Goal: Information Seeking & Learning: Check status

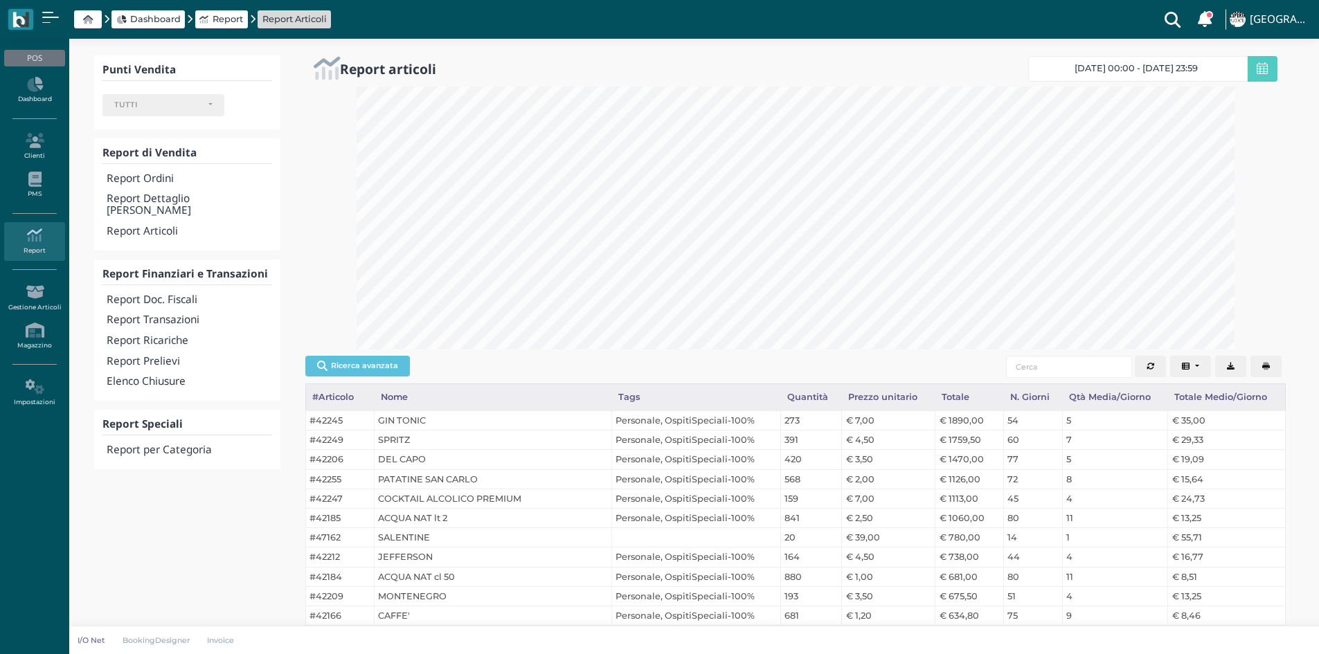
select select
select select "331"
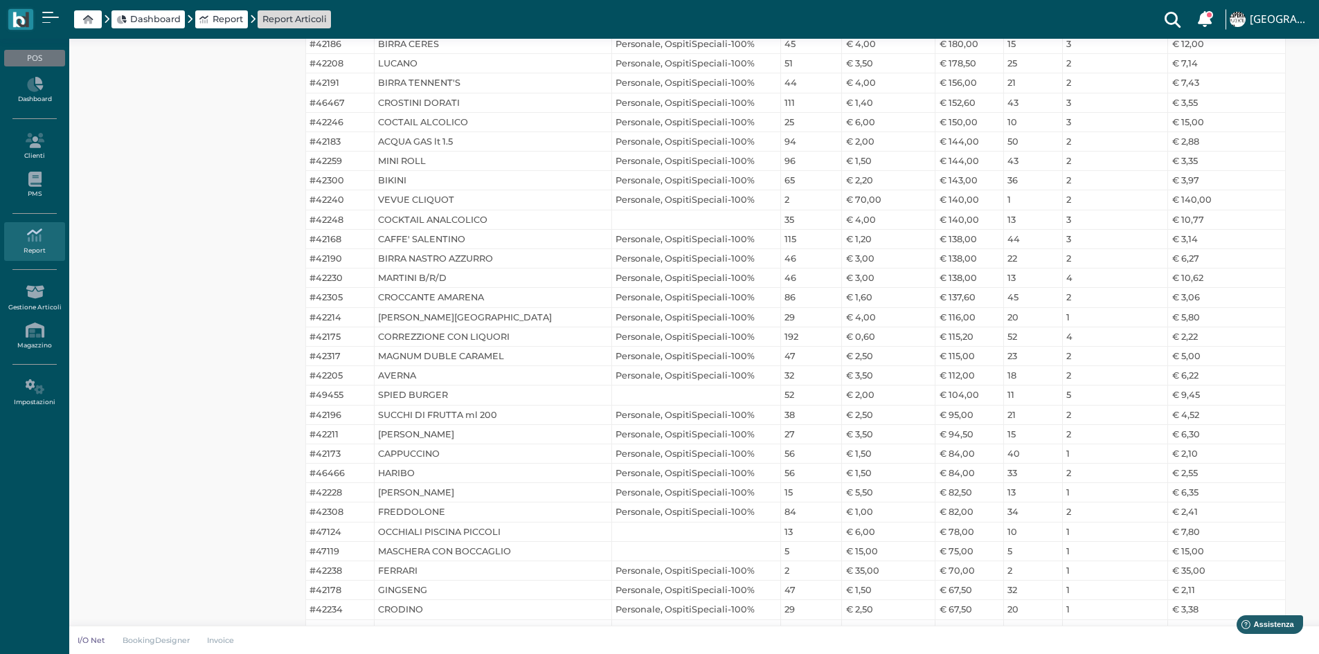
scroll to position [1038, 0]
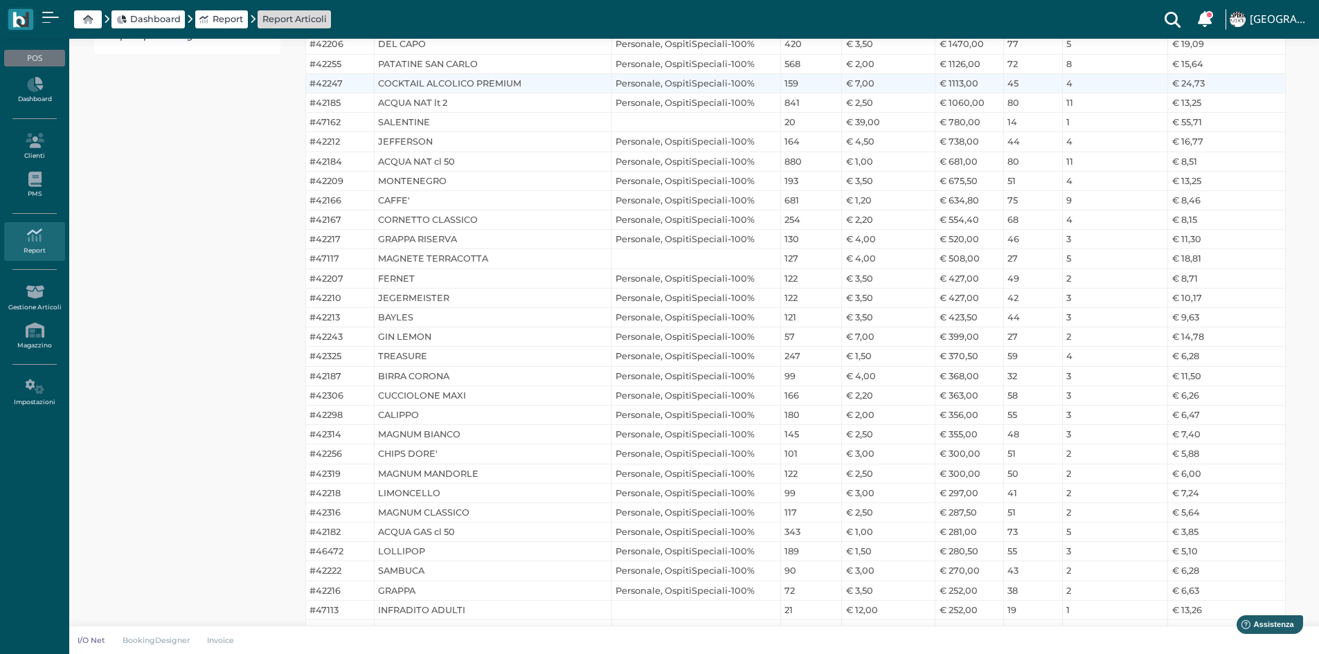
drag, startPoint x: 537, startPoint y: 197, endPoint x: 743, endPoint y: 138, distance: 213.9
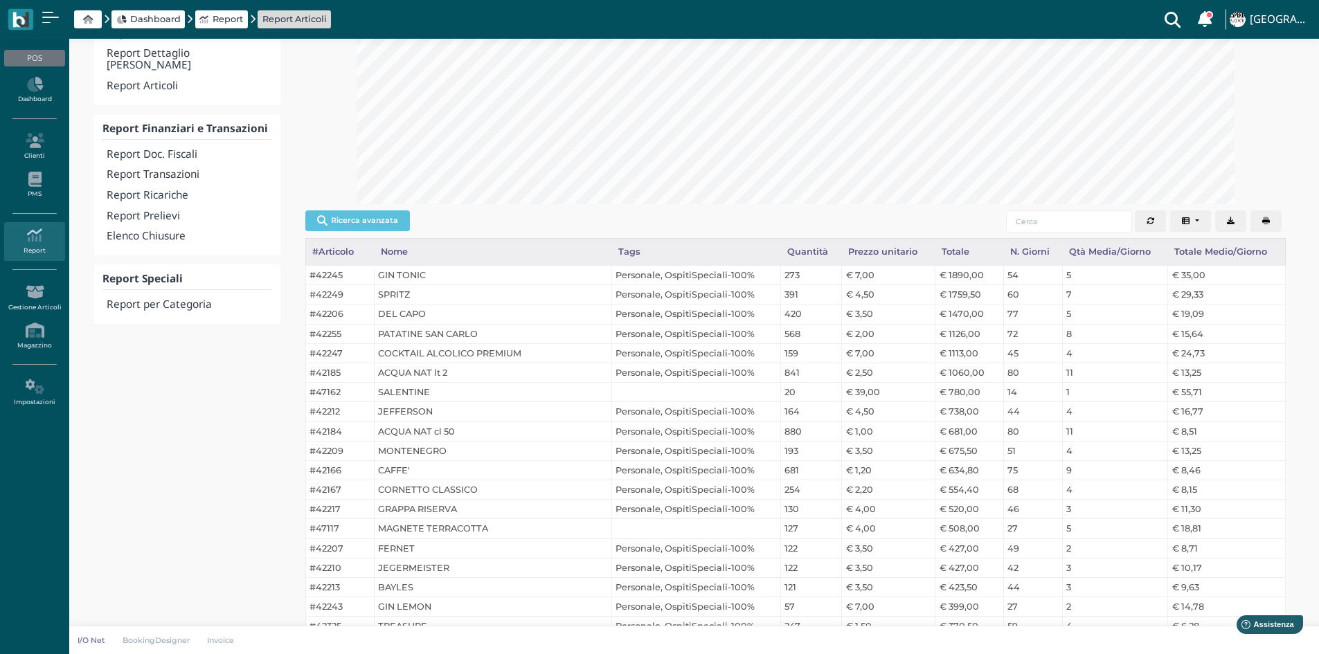
scroll to position [0, 0]
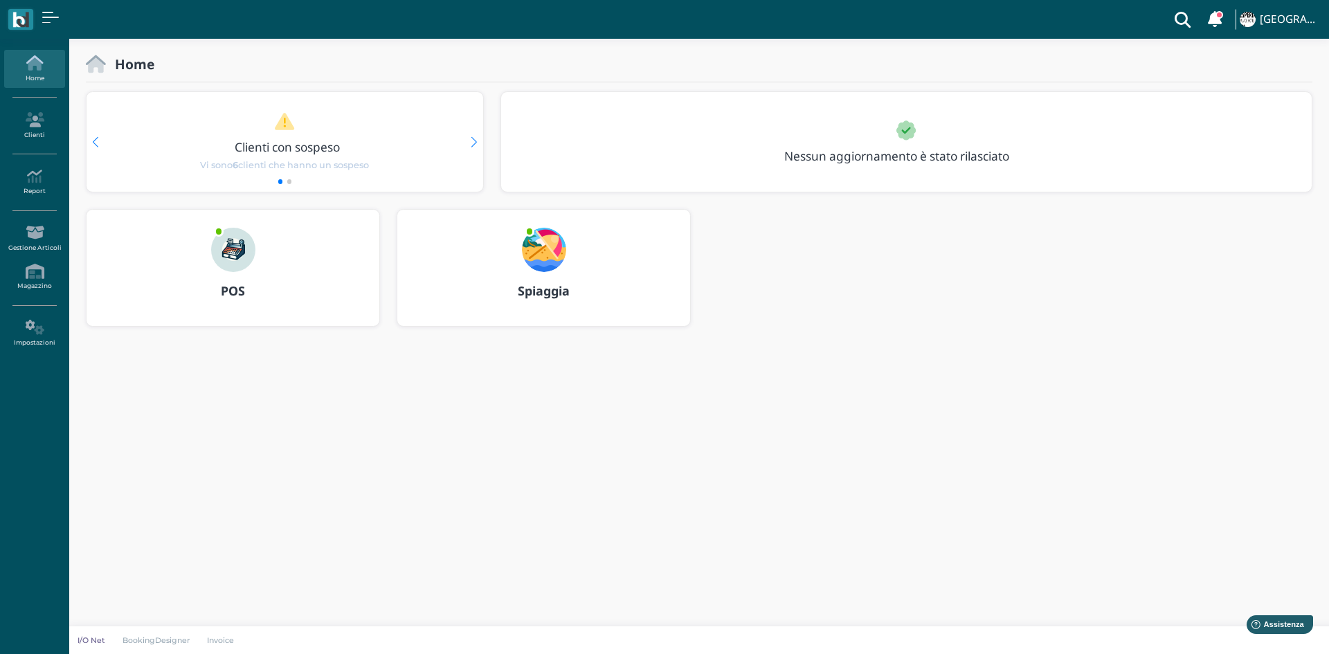
click at [241, 258] on img at bounding box center [233, 250] width 44 height 44
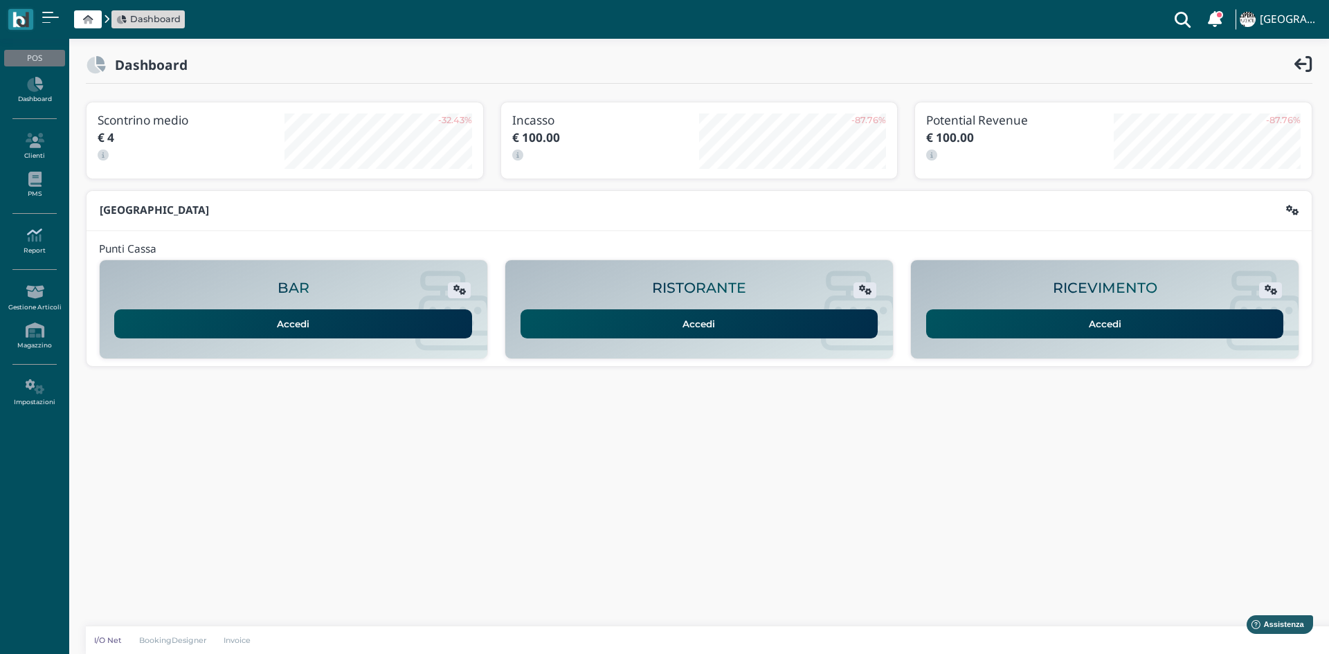
click at [39, 253] on link "Report" at bounding box center [34, 241] width 60 height 38
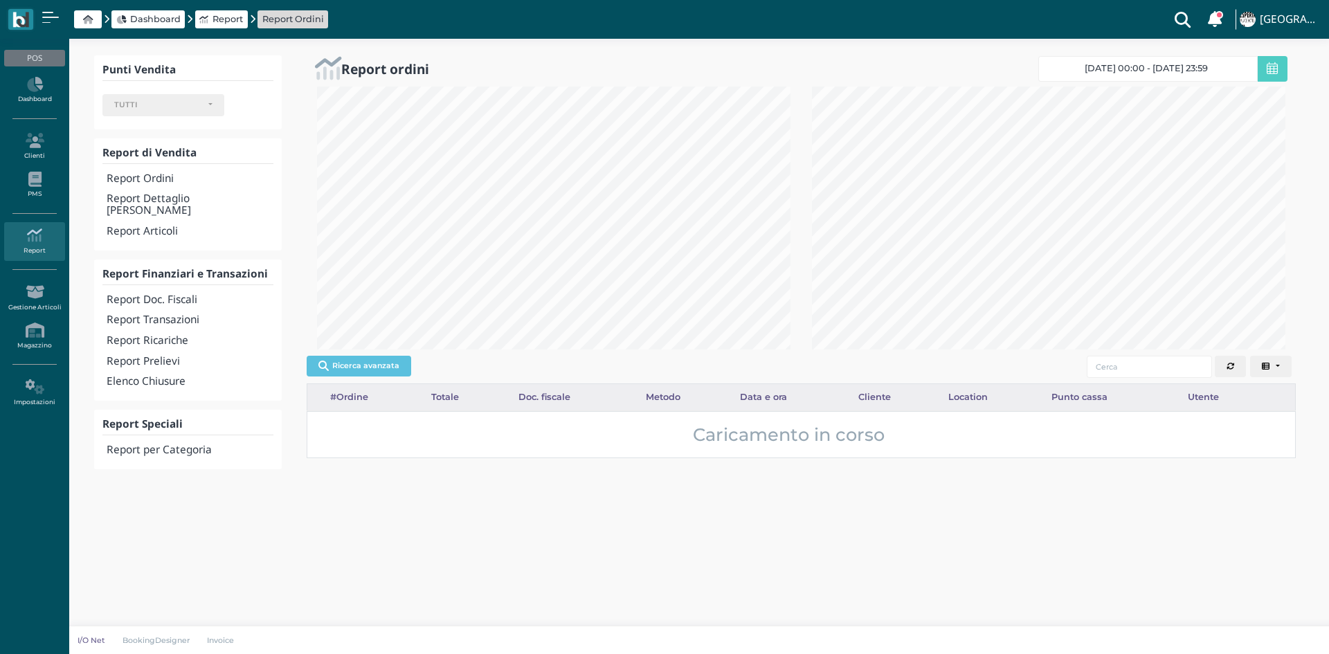
select select
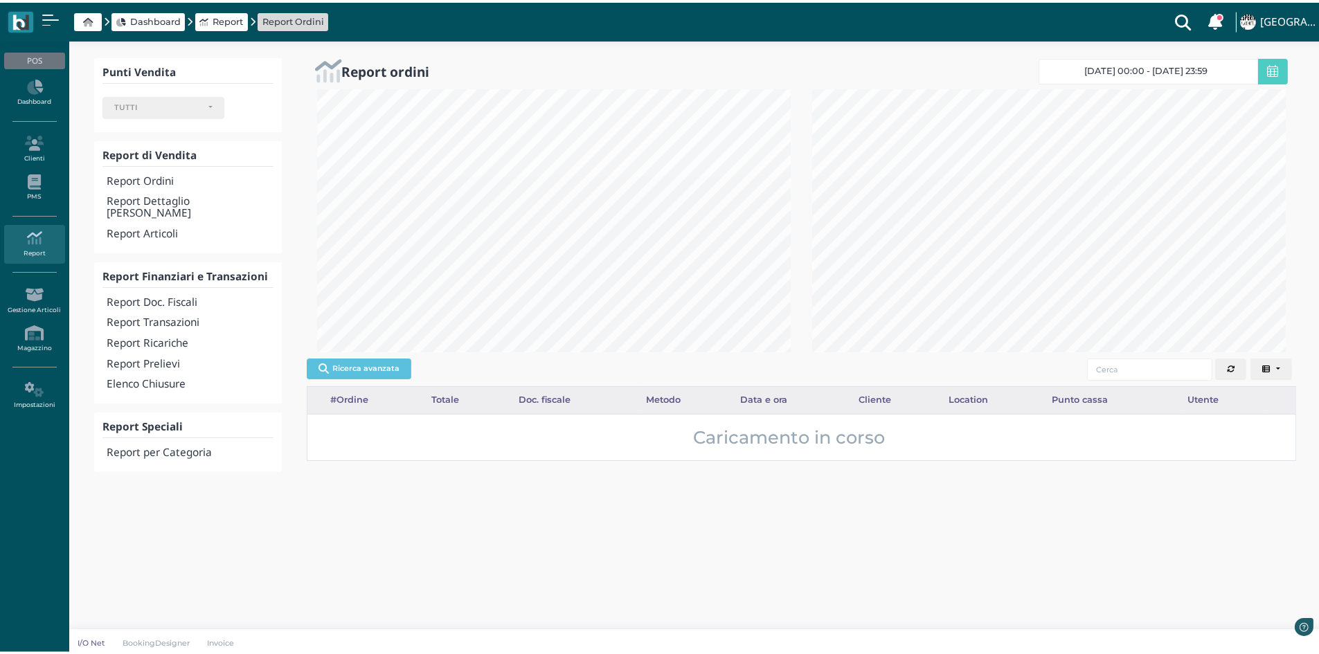
scroll to position [263, 490]
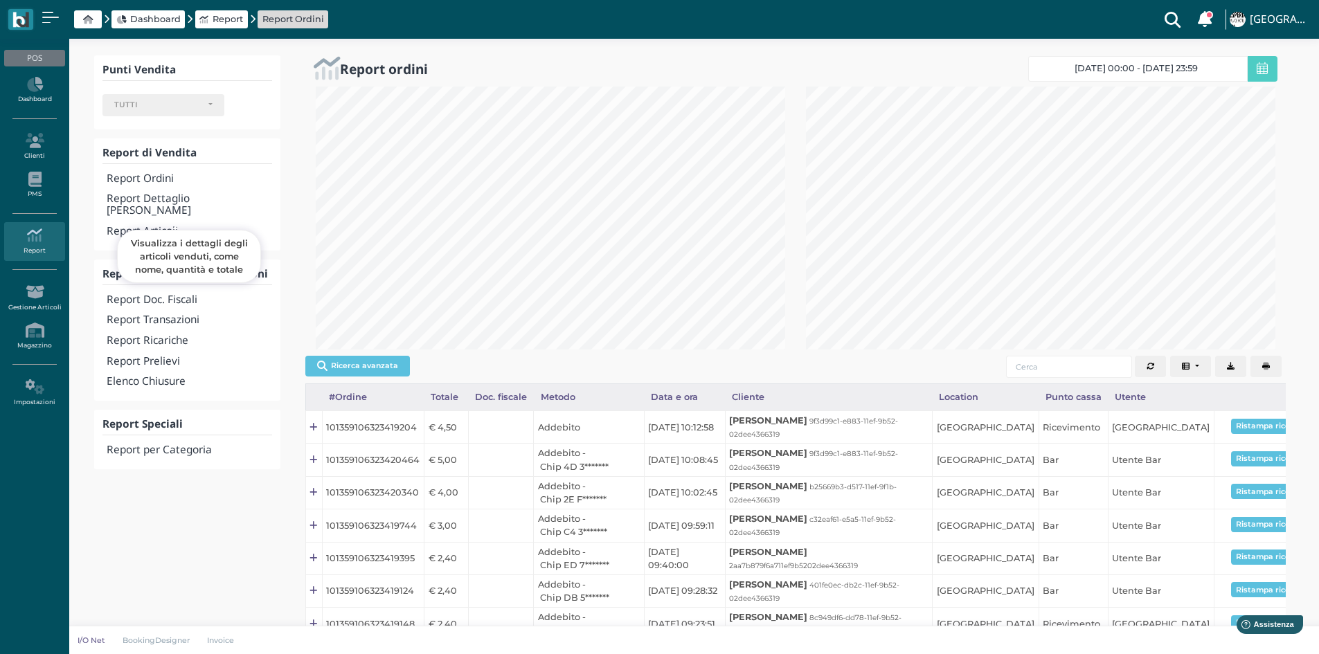
click at [163, 226] on h4 "Report Articoli" at bounding box center [189, 232] width 165 height 12
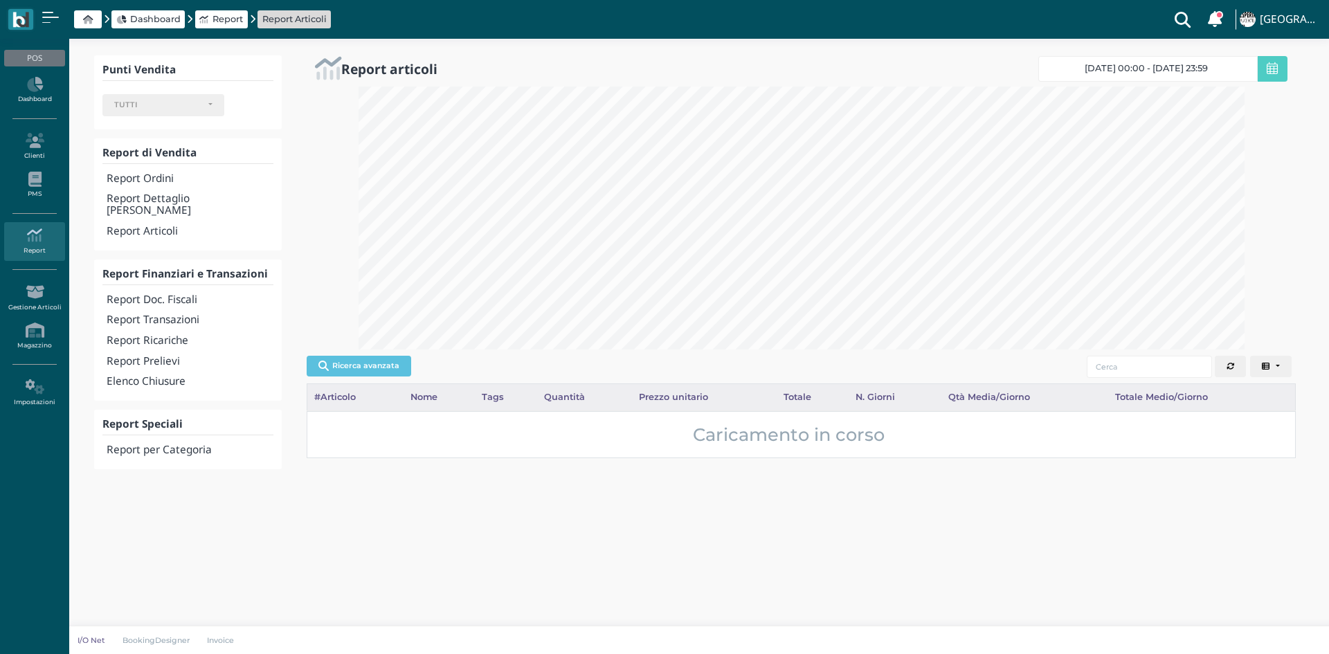
select select
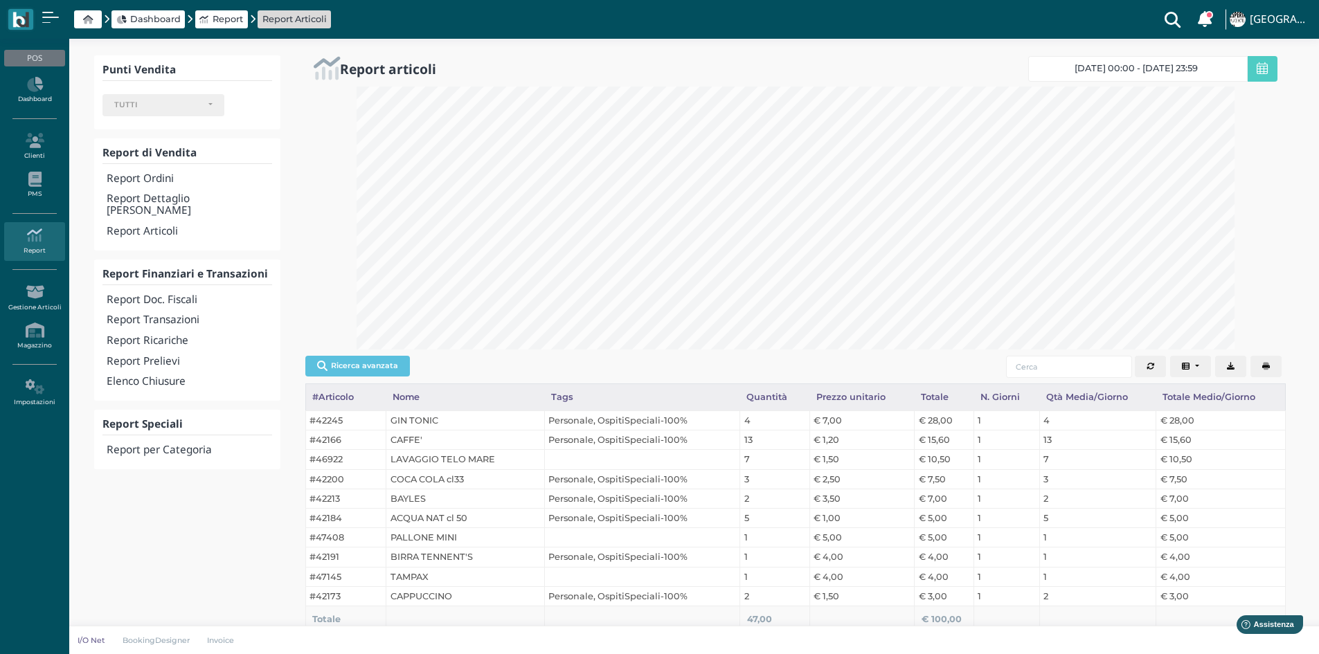
click at [1117, 62] on link "20/08/25 00:00 - 20/08/25 23:59" at bounding box center [1137, 69] width 219 height 26
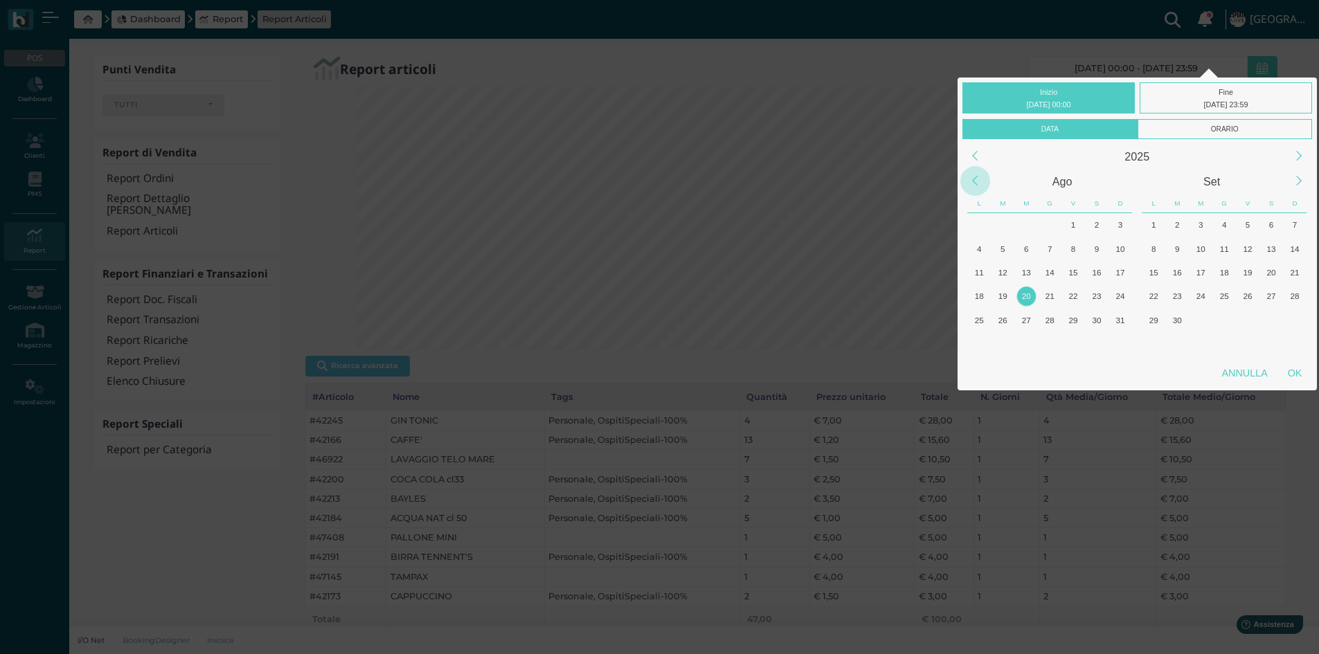
click at [973, 179] on div "Previous Month" at bounding box center [975, 181] width 30 height 30
drag, startPoint x: 1063, startPoint y: 287, endPoint x: 1008, endPoint y: 383, distance: 111.0
click at [1008, 383] on div "Annulla OK" at bounding box center [1136, 376] width 359 height 30
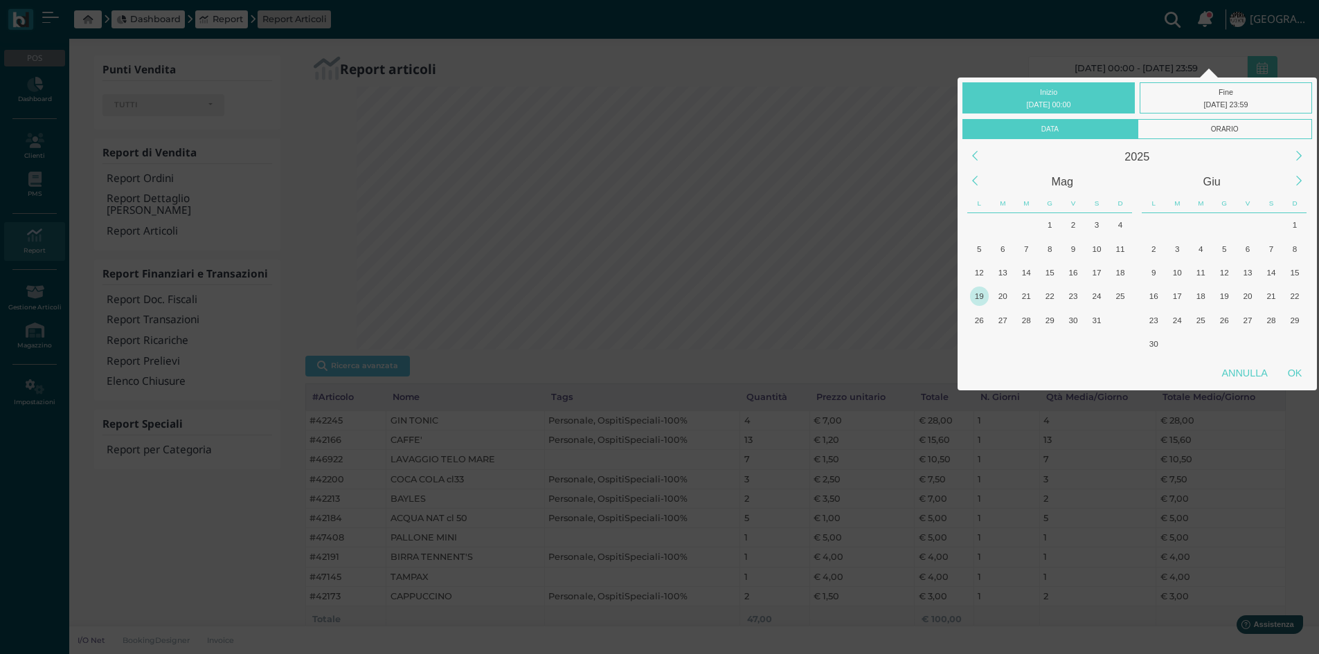
click at [980, 296] on div "19" at bounding box center [979, 296] width 19 height 19
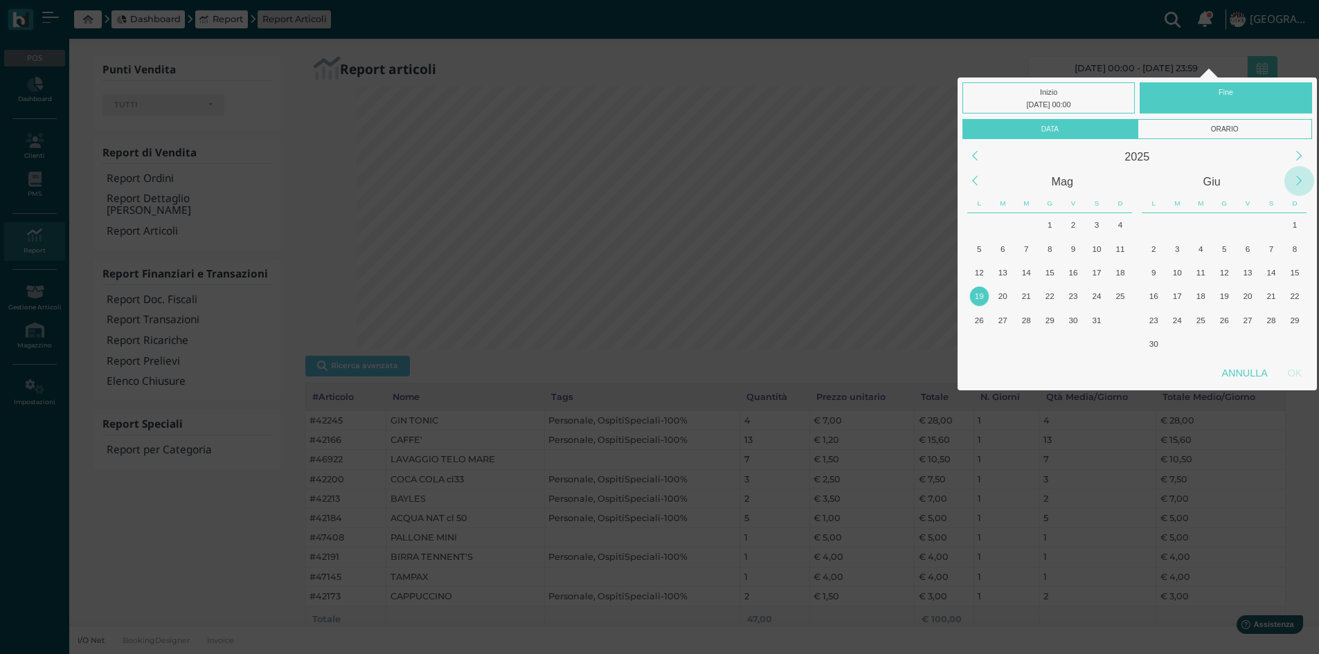
click at [1293, 179] on div "Next Month" at bounding box center [1299, 181] width 30 height 30
click at [1029, 294] on div "20" at bounding box center [1026, 296] width 19 height 19
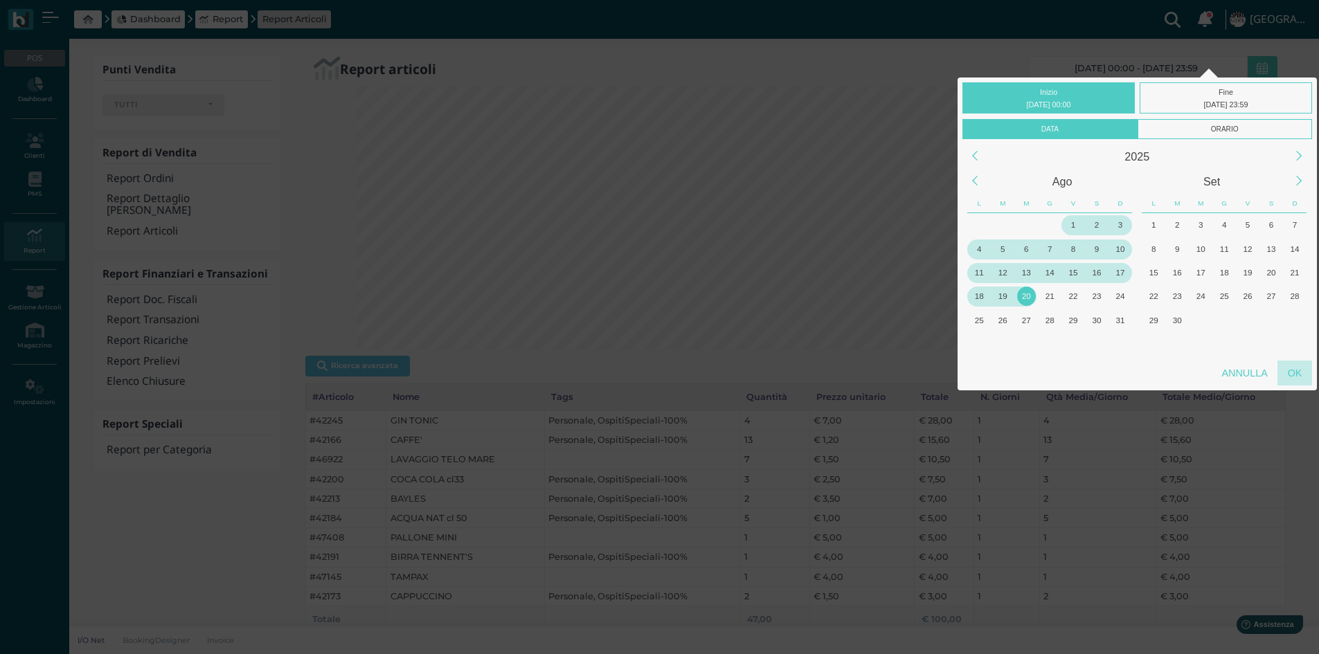
drag, startPoint x: 1299, startPoint y: 372, endPoint x: 1258, endPoint y: 377, distance: 41.1
click at [1298, 373] on div "OK" at bounding box center [1294, 373] width 35 height 25
type input "19/05/2025 00:00 - 20/08/2025 23:59"
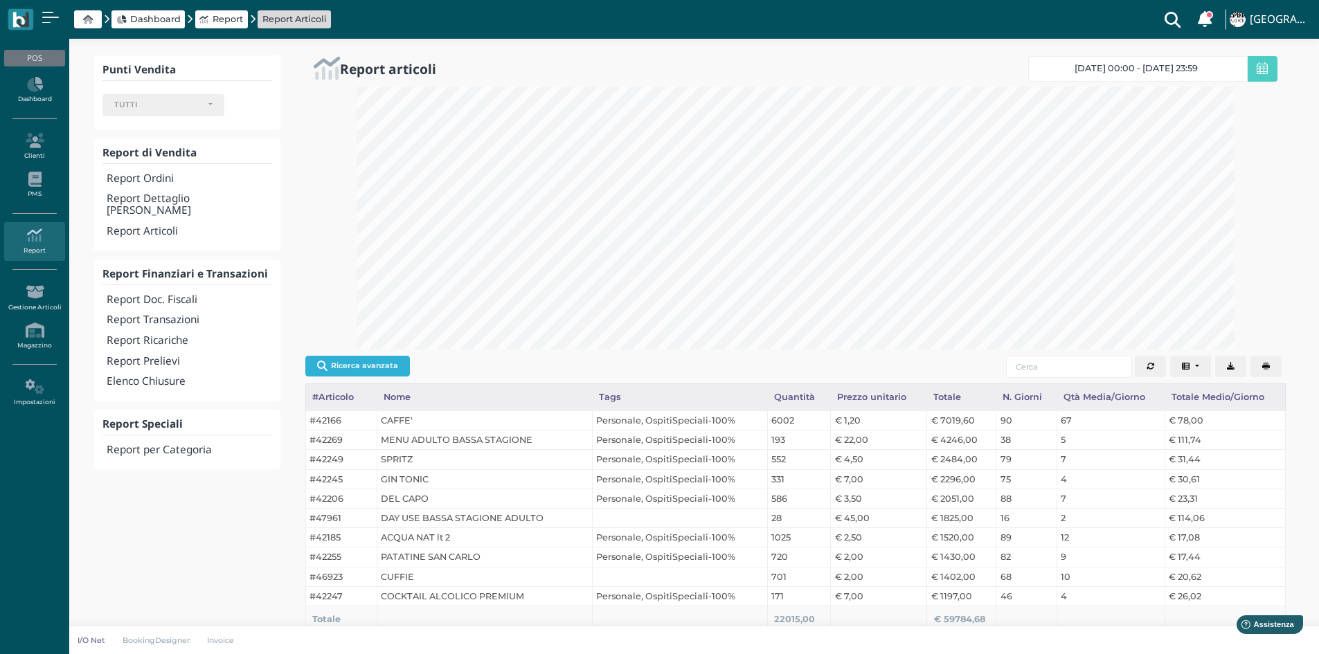
click at [361, 363] on button "Ricerca avanzata" at bounding box center [357, 366] width 105 height 21
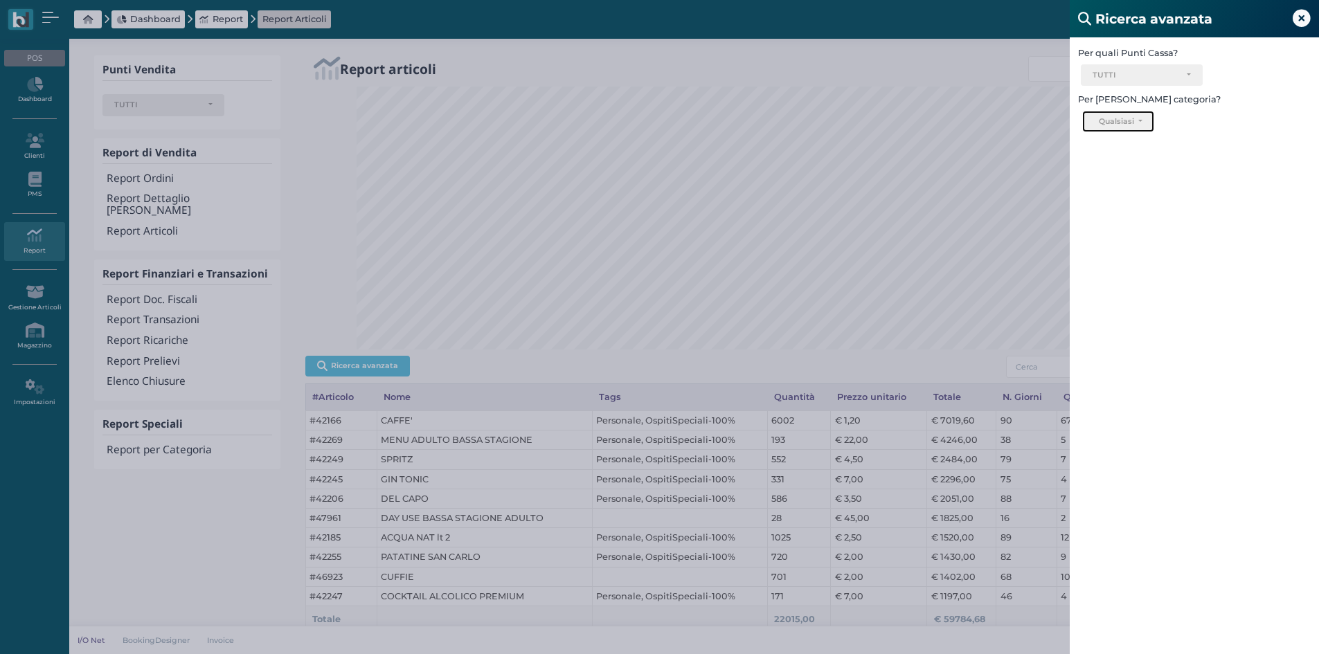
click at [1139, 123] on button "Qualsiasi" at bounding box center [1117, 122] width 71 height 22
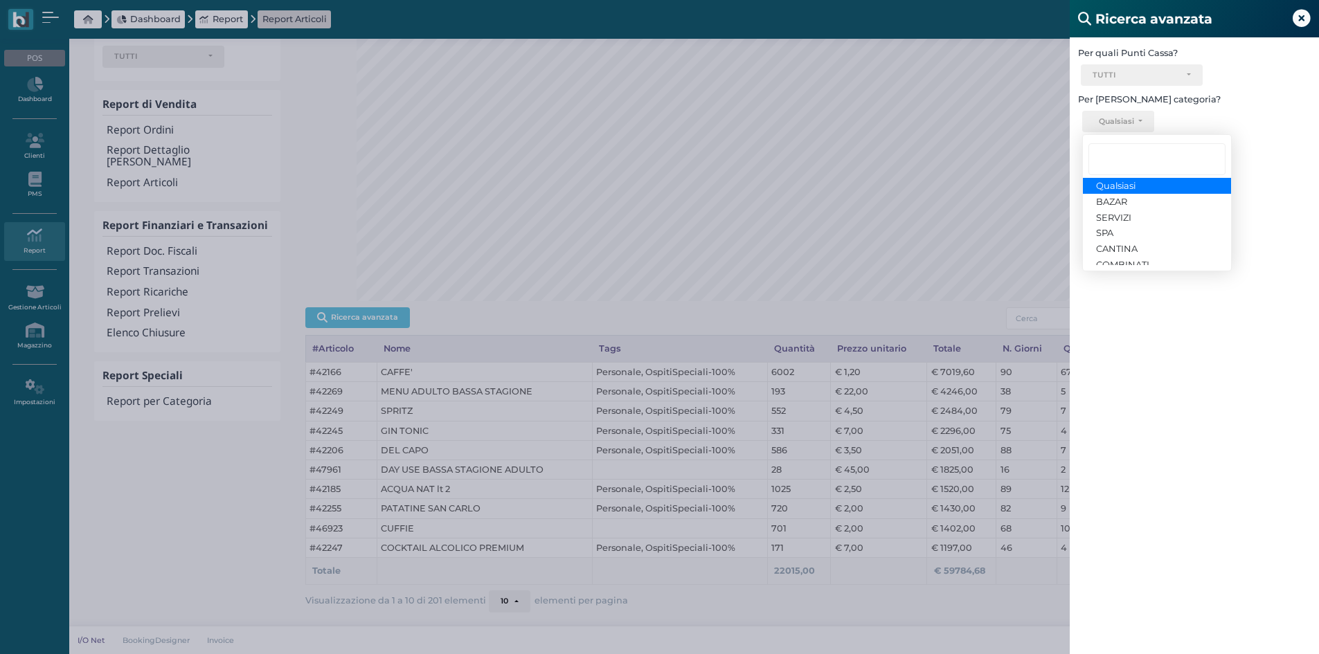
click at [858, 319] on div "Ricerca avanzata Per quali Punti Cassa? Ricevimento Ristorante Bar TUTTI Select…" at bounding box center [659, 327] width 1319 height 654
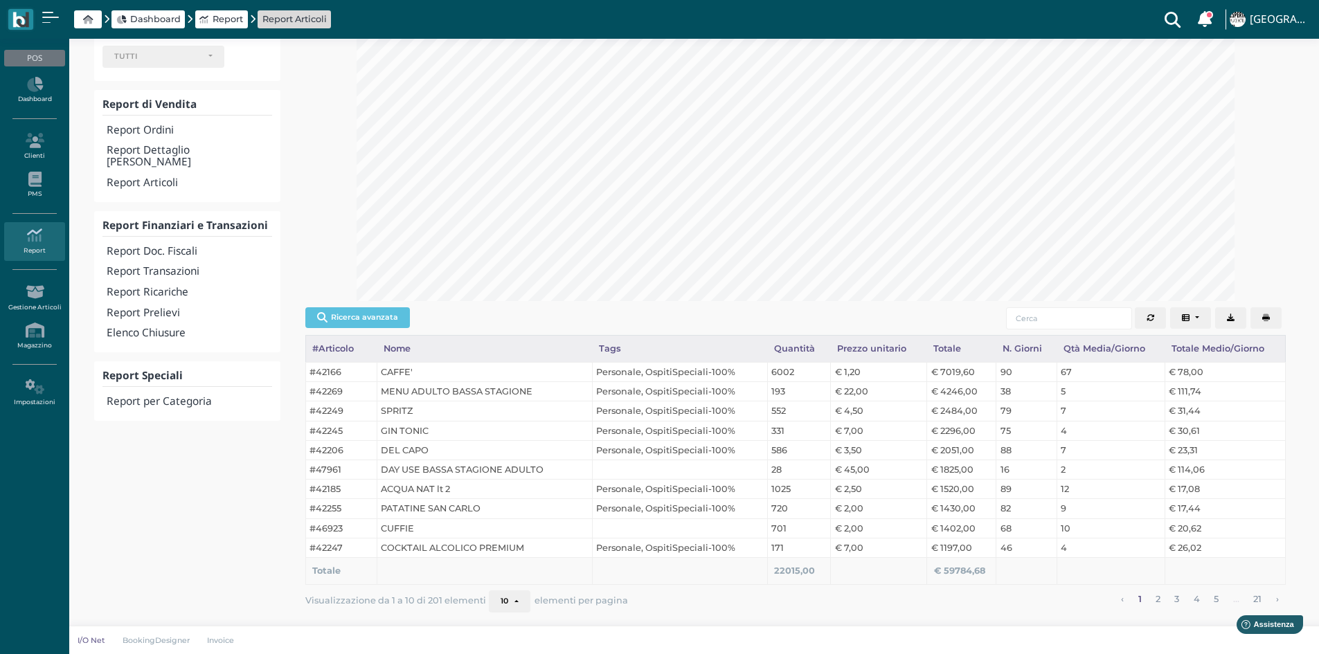
click at [514, 606] on button "10" at bounding box center [510, 602] width 42 height 22
click at [516, 582] on link "100" at bounding box center [532, 577] width 87 height 18
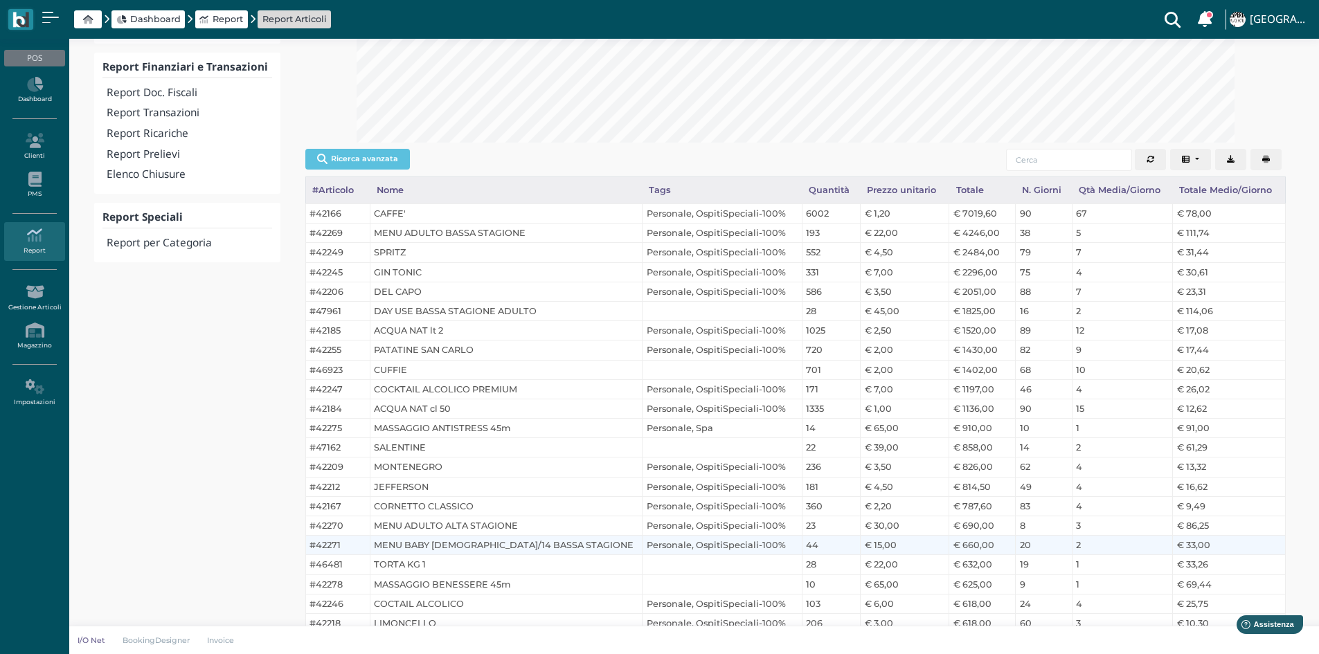
scroll to position [208, 0]
click at [30, 294] on icon at bounding box center [34, 292] width 60 height 15
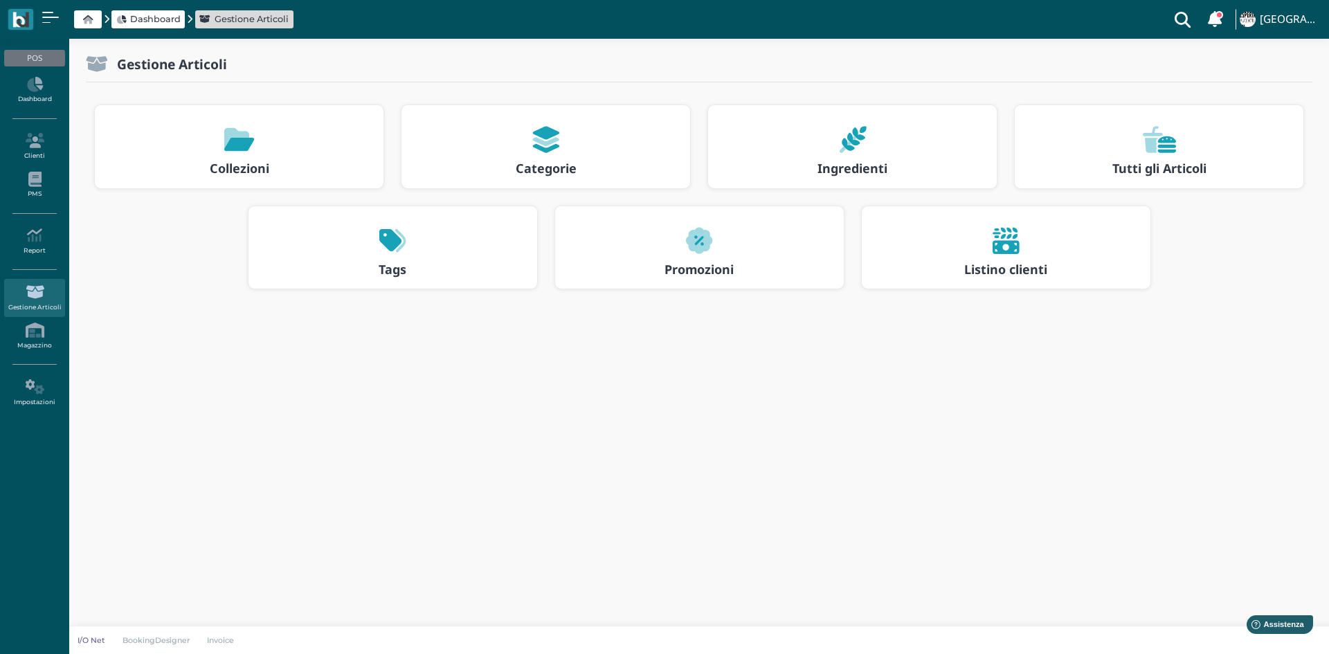
click at [1085, 154] on div at bounding box center [1159, 140] width 264 height 44
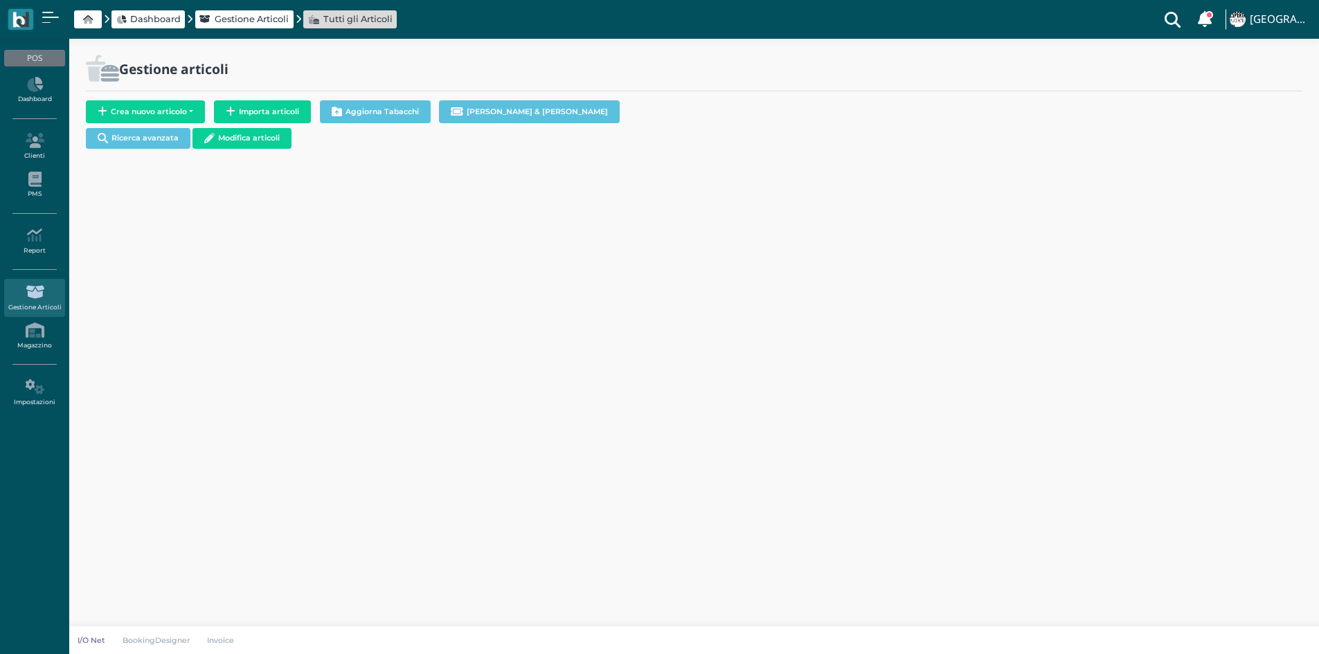
select select
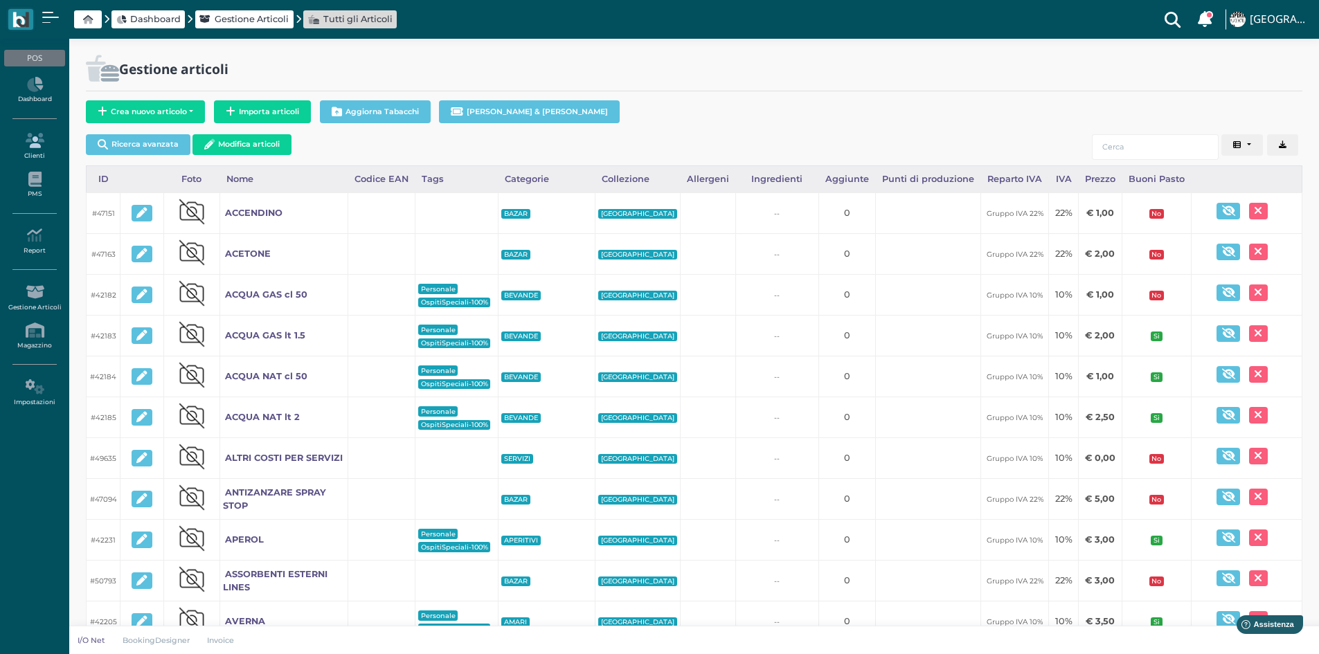
click at [21, 143] on icon at bounding box center [34, 140] width 60 height 15
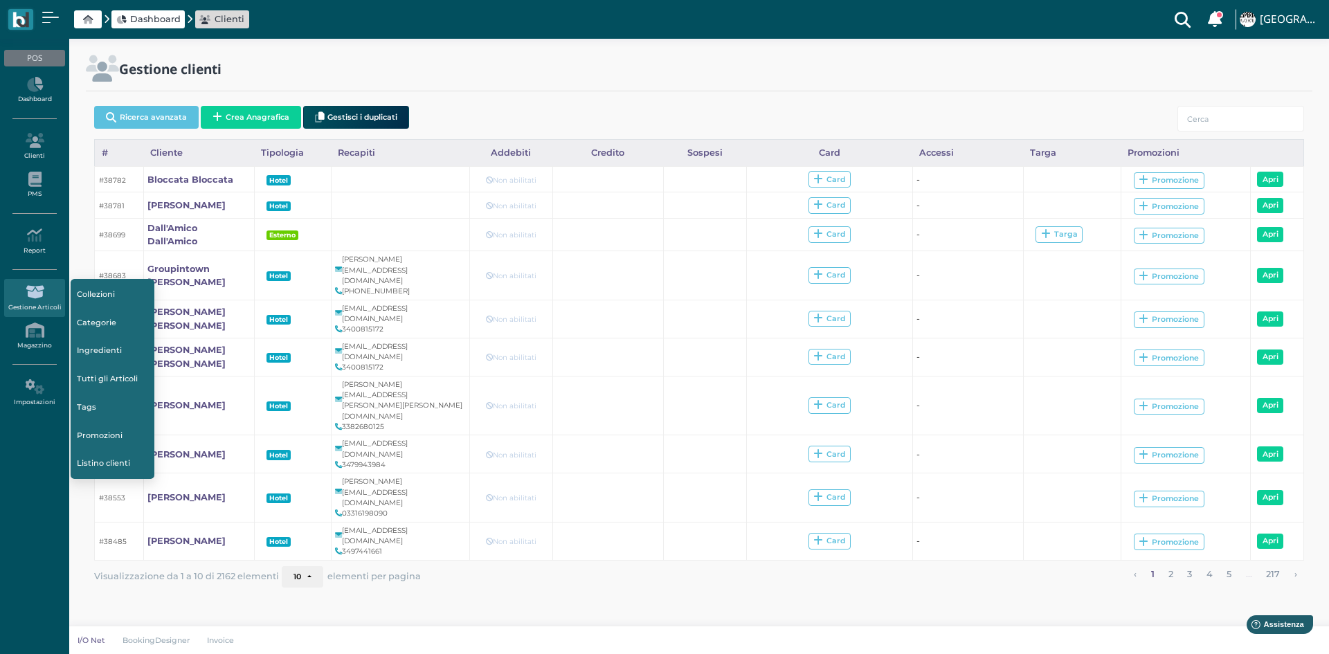
click at [116, 424] on link "Promozioni" at bounding box center [113, 435] width 84 height 26
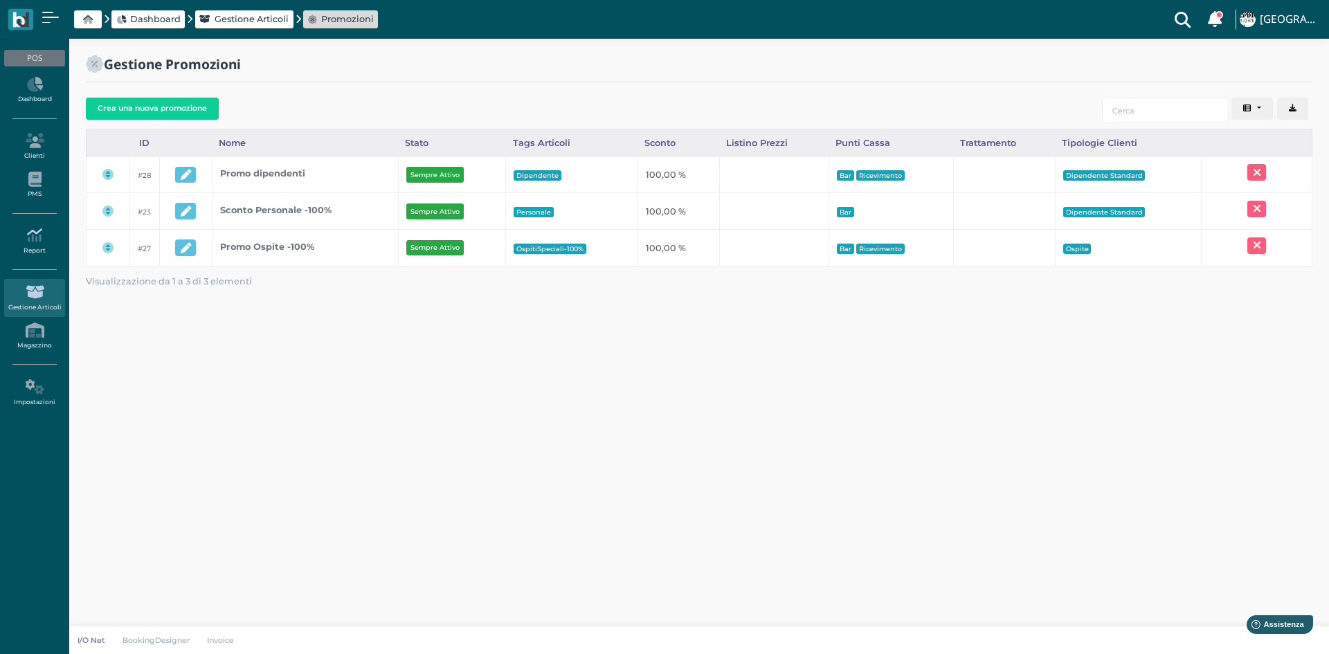
click at [22, 237] on icon at bounding box center [34, 235] width 60 height 15
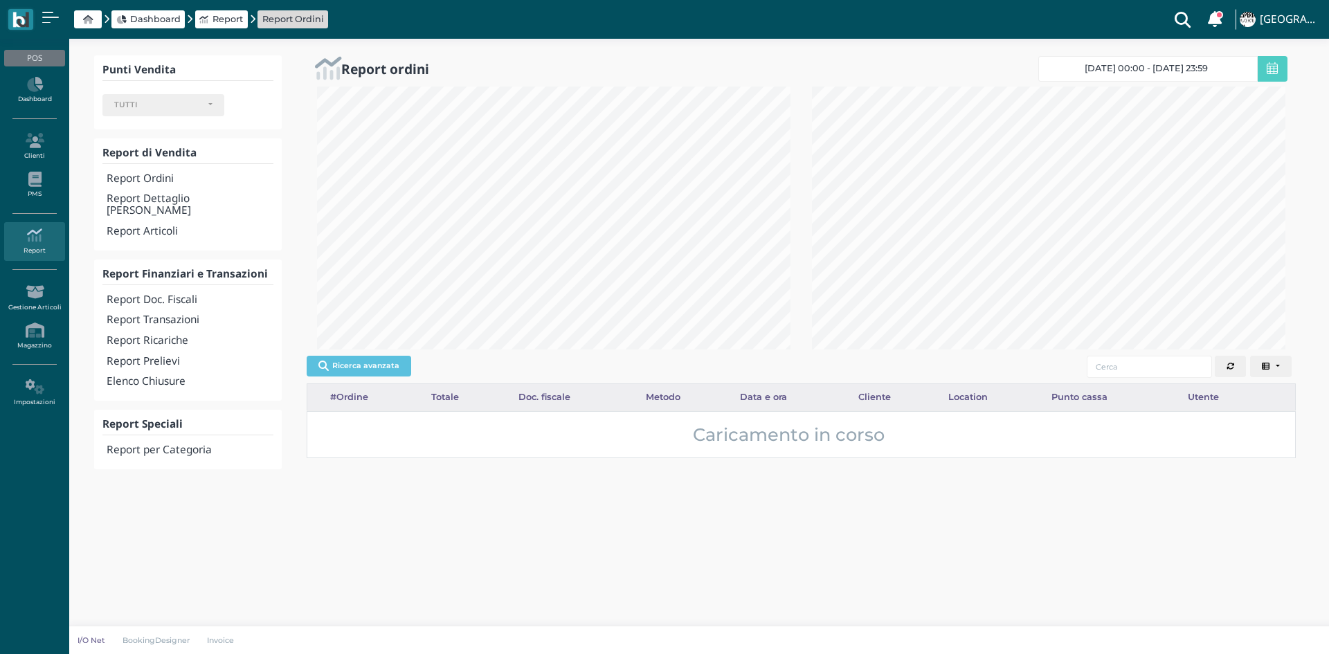
select select
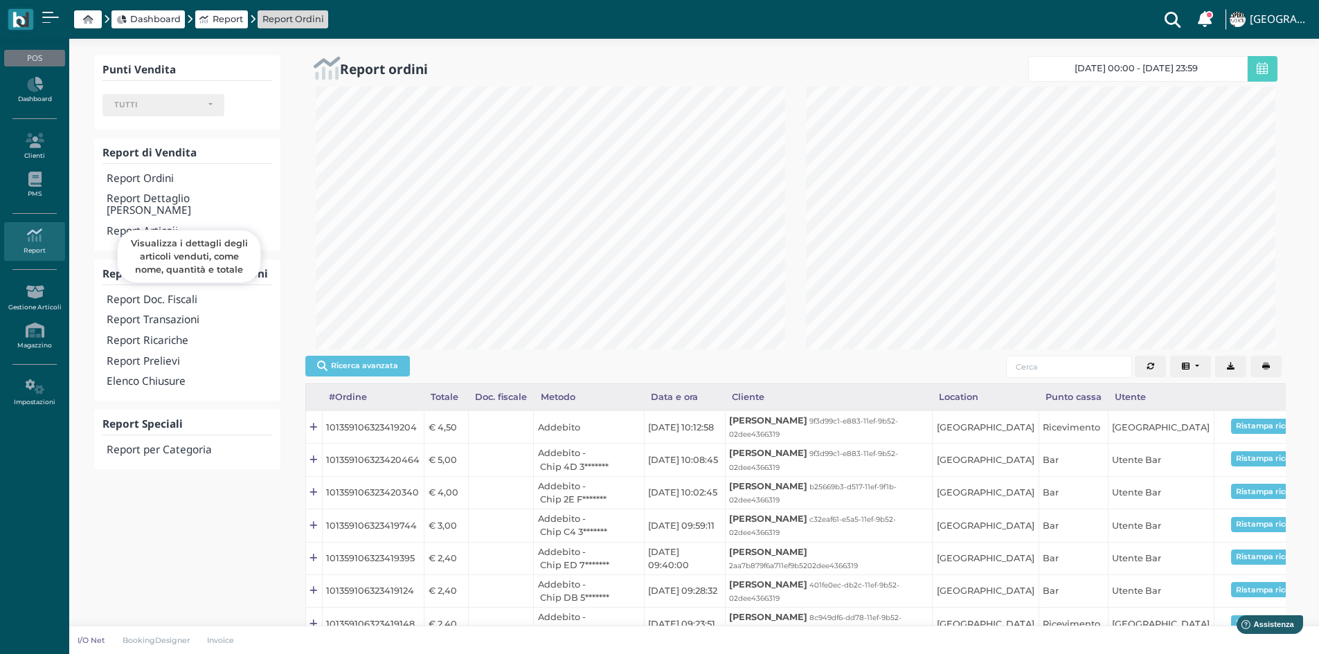
click at [134, 226] on h4 "Report Articoli" at bounding box center [189, 232] width 165 height 12
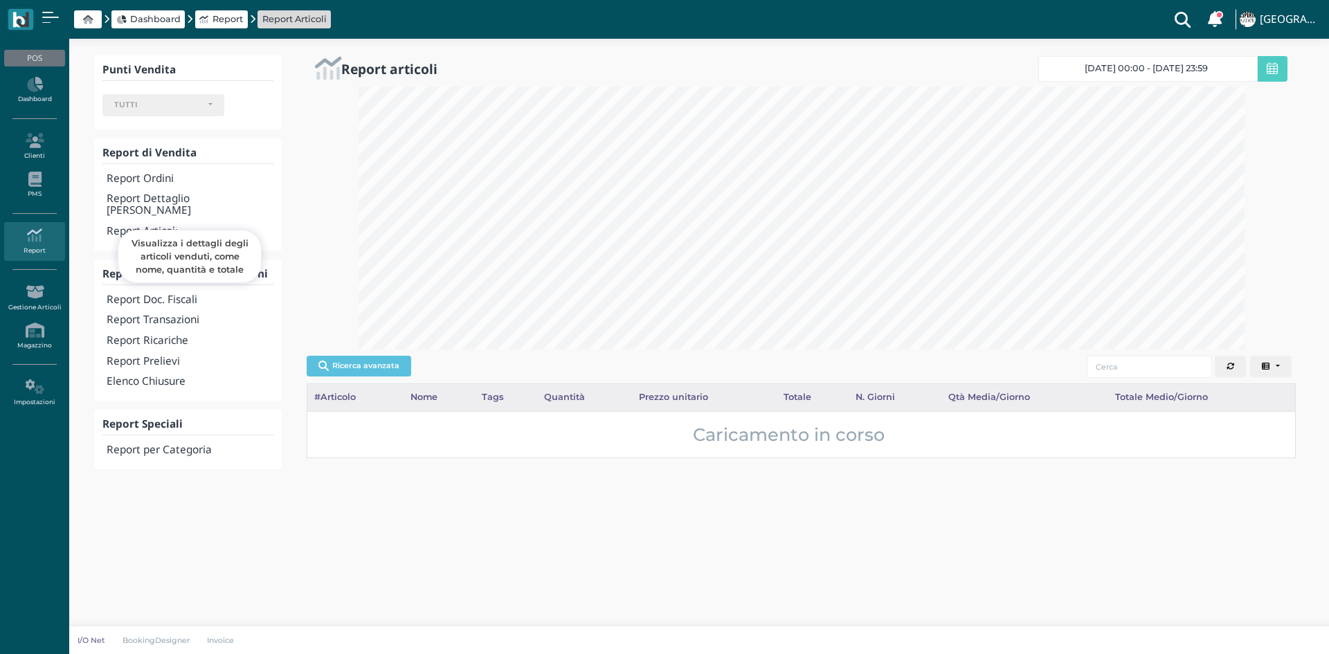
select select
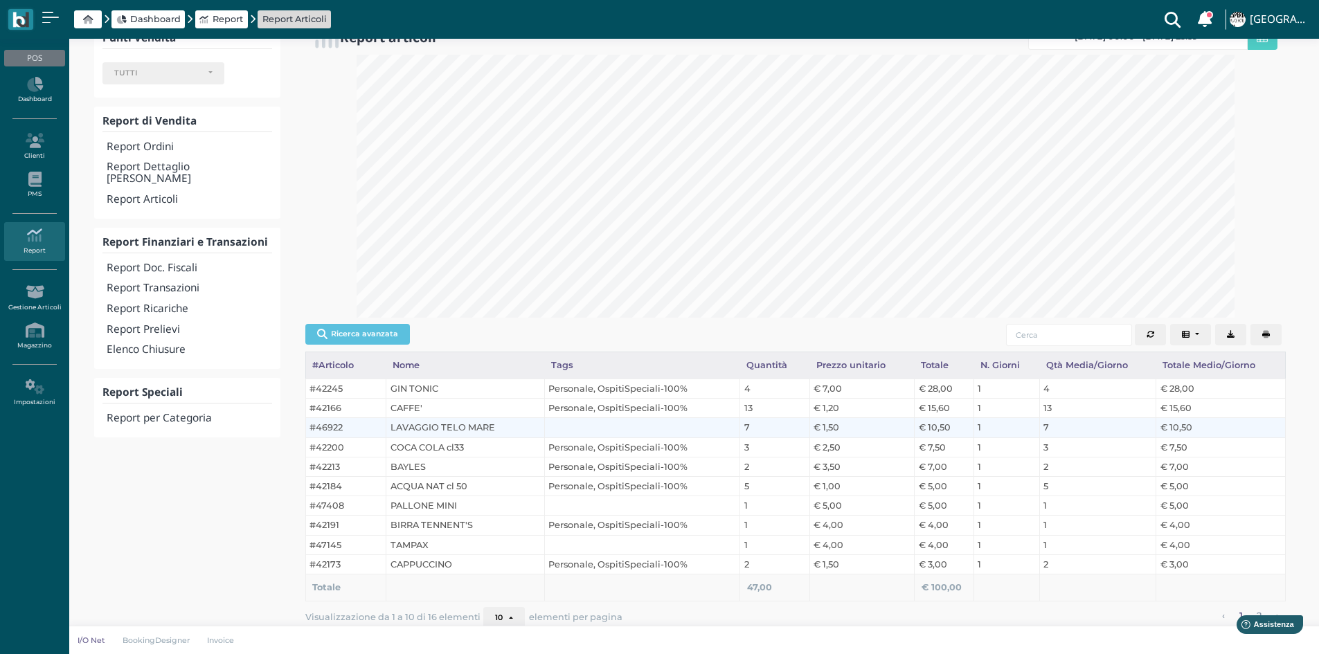
scroll to position [37, 0]
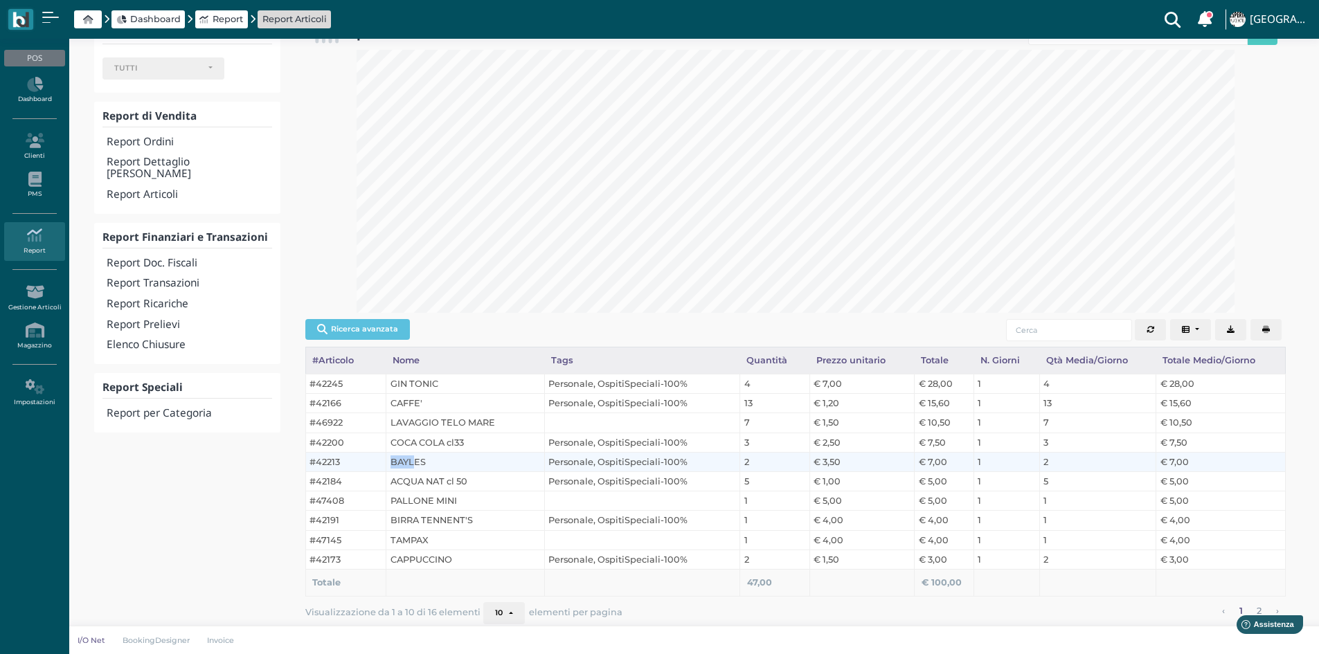
drag, startPoint x: 390, startPoint y: 462, endPoint x: 415, endPoint y: 462, distance: 25.6
click at [415, 462] on td "BAYLES" at bounding box center [465, 461] width 158 height 19
drag, startPoint x: 551, startPoint y: 460, endPoint x: 699, endPoint y: 460, distance: 147.5
click at [699, 460] on td "Personale, OspitiSpeciali-100%" at bounding box center [642, 461] width 196 height 19
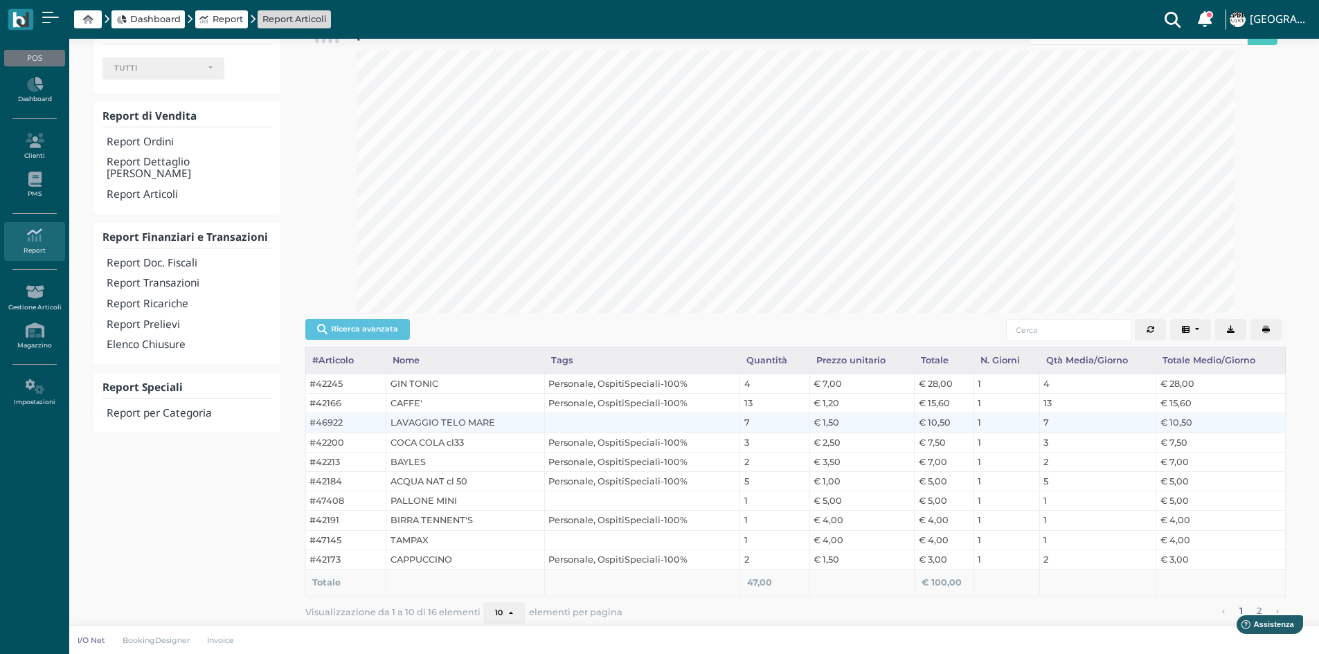
click at [574, 431] on td at bounding box center [642, 422] width 196 height 19
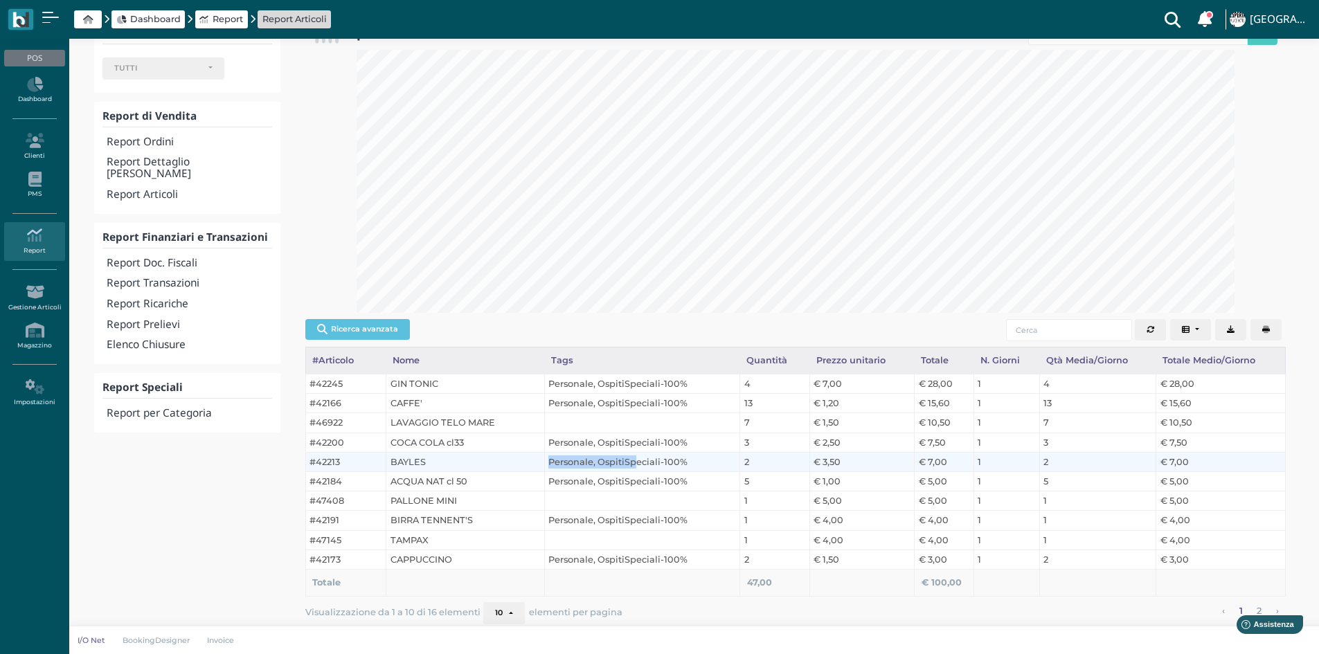
drag, startPoint x: 550, startPoint y: 465, endPoint x: 633, endPoint y: 465, distance: 83.1
click at [633, 465] on td "Personale, OspitiSpeciali-100%" at bounding box center [642, 461] width 196 height 19
click at [412, 462] on td "BAYLES" at bounding box center [465, 461] width 158 height 19
click at [413, 460] on td "BAYLES" at bounding box center [465, 461] width 158 height 19
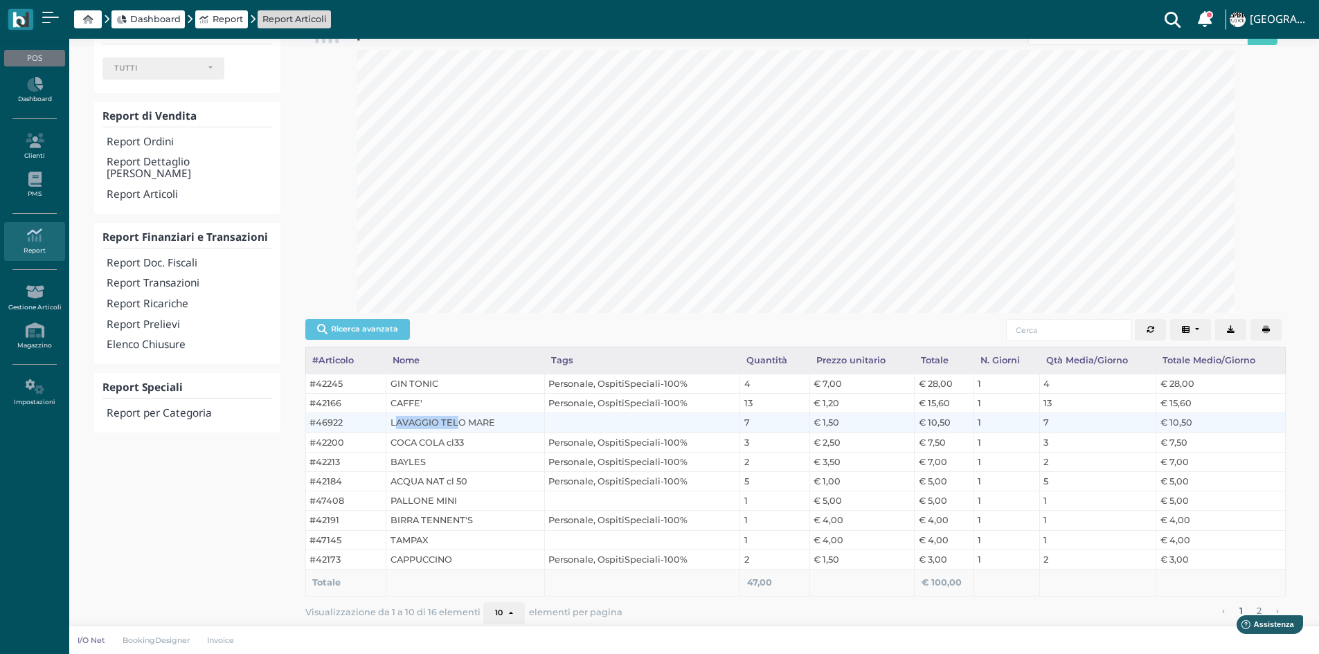
drag, startPoint x: 395, startPoint y: 422, endPoint x: 457, endPoint y: 422, distance: 62.3
click at [457, 422] on td "LAVAGGIO TELO MARE" at bounding box center [465, 422] width 158 height 19
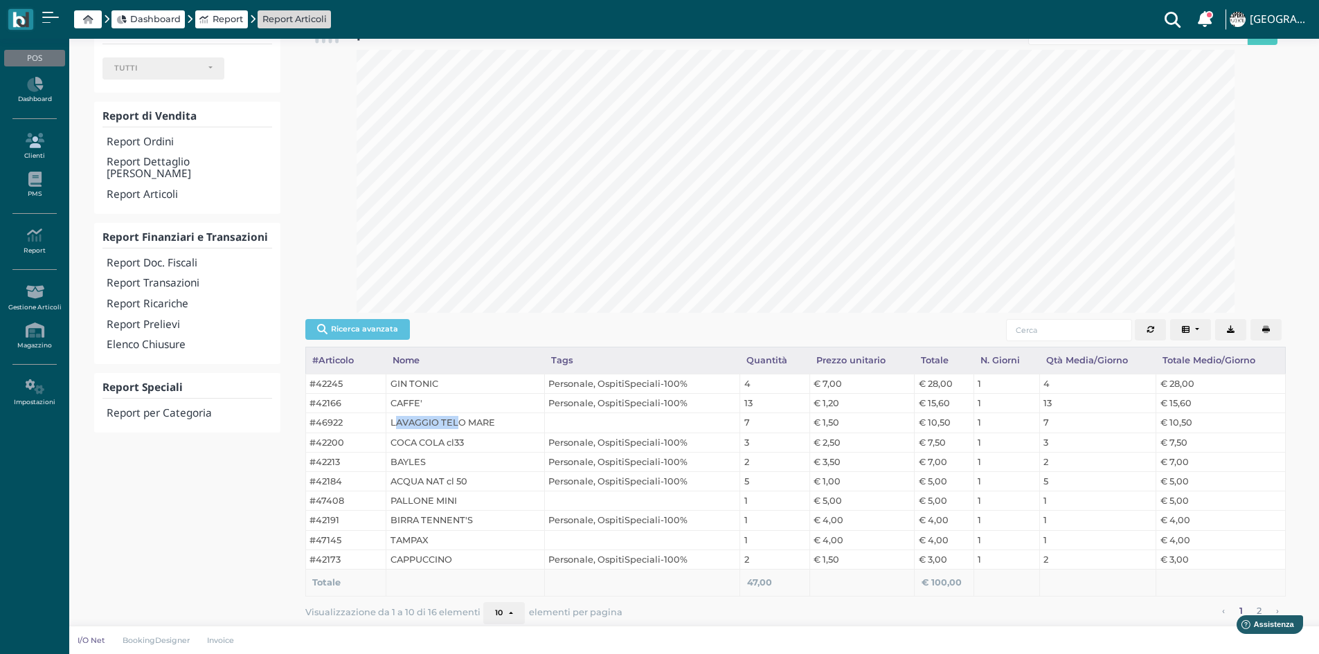
click at [38, 138] on icon at bounding box center [34, 140] width 60 height 15
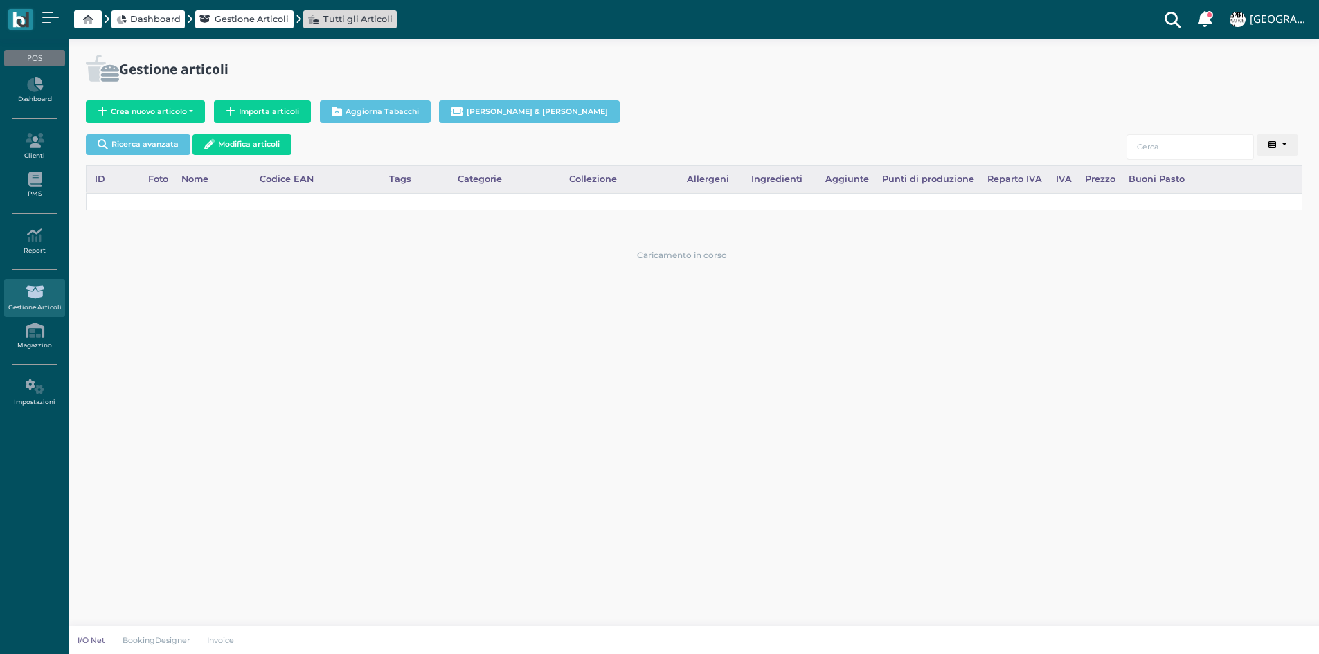
select select
click at [1164, 152] on input "search" at bounding box center [1189, 147] width 127 height 26
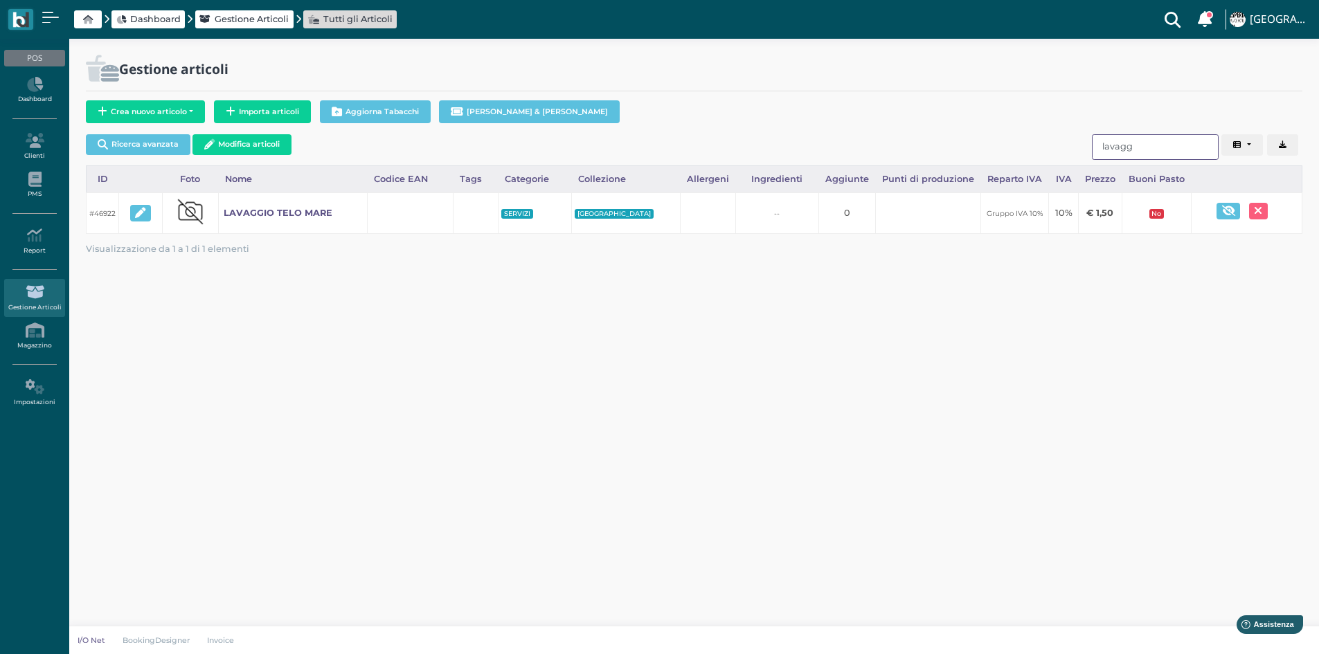
type input "lavagg"
click at [28, 233] on icon at bounding box center [34, 235] width 60 height 15
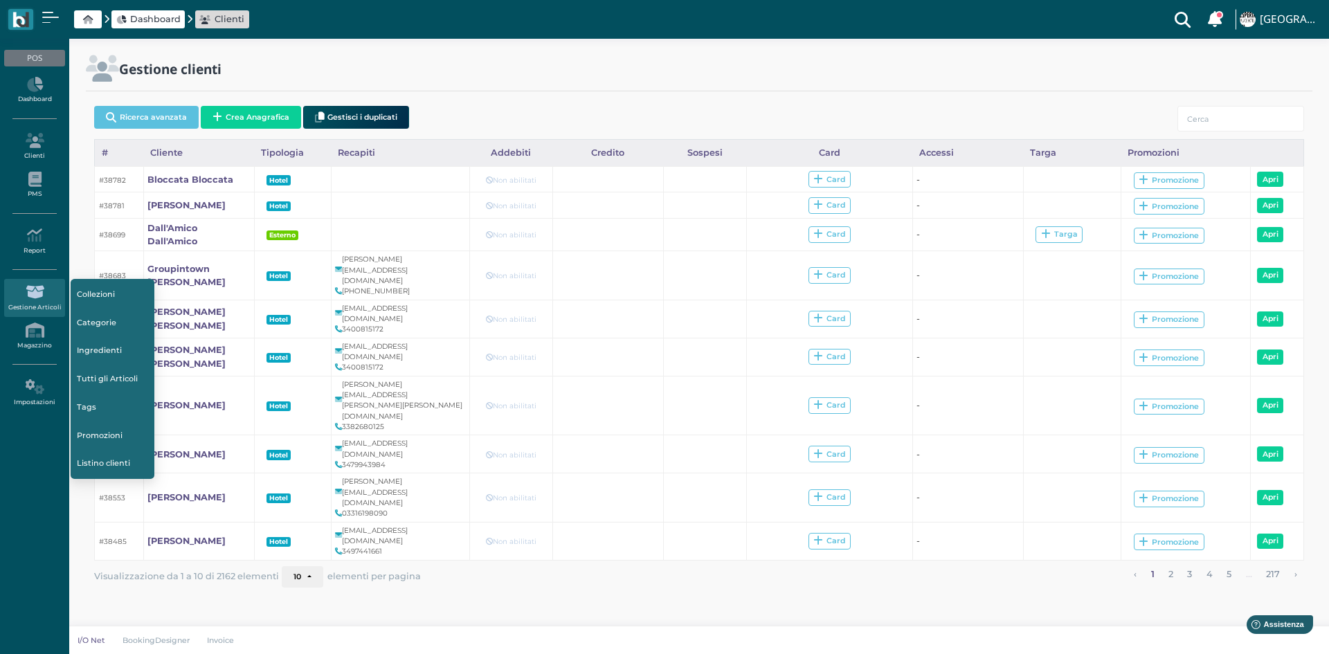
click at [92, 385] on link "Tutti gli Articoli" at bounding box center [113, 379] width 84 height 26
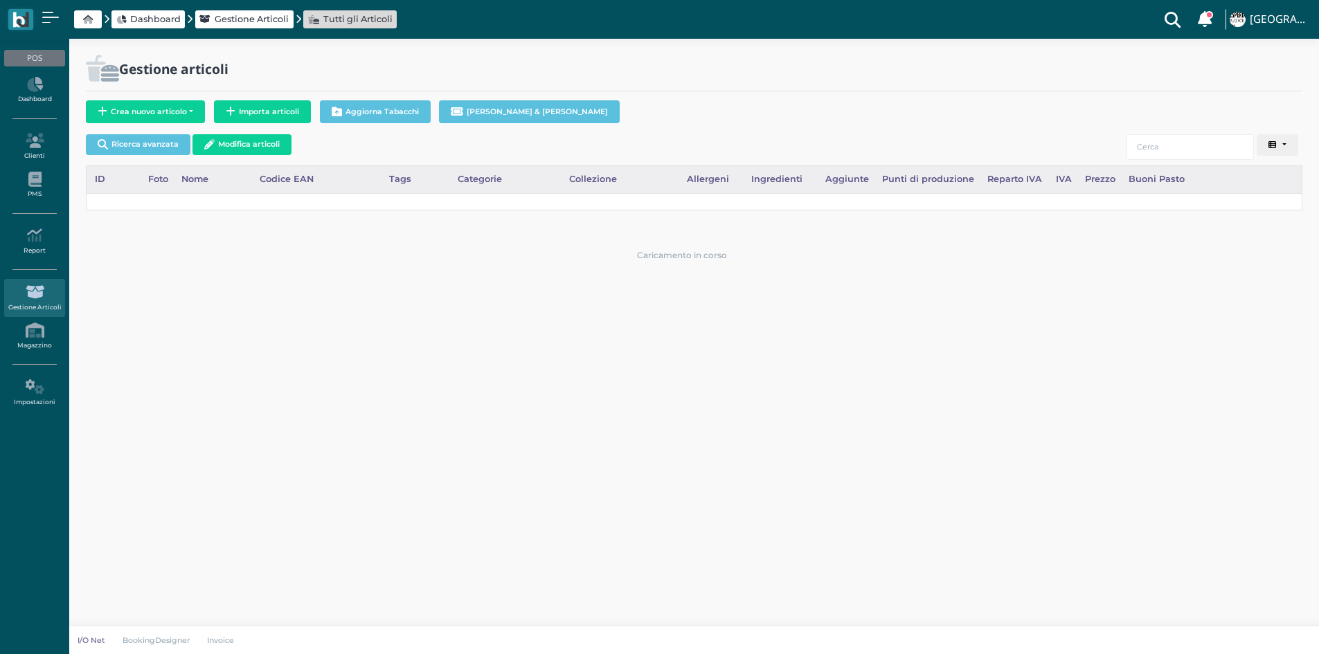
select select
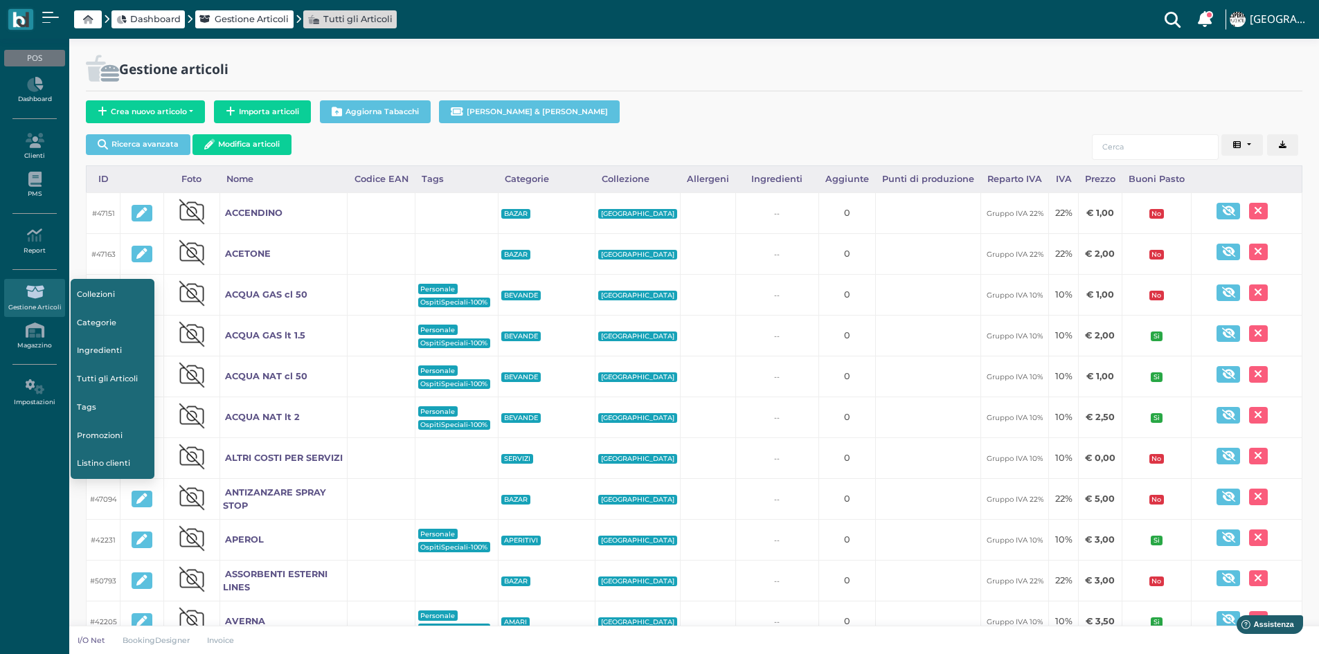
click at [109, 438] on link "Promozioni" at bounding box center [113, 435] width 84 height 26
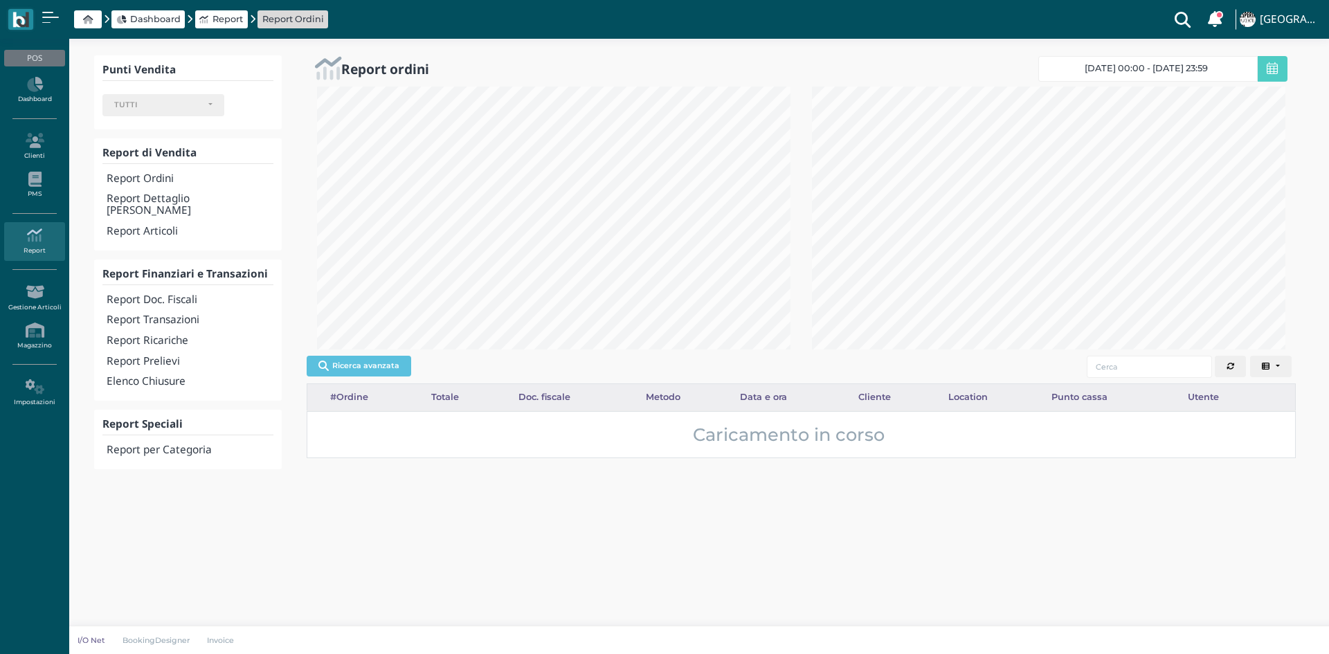
select select
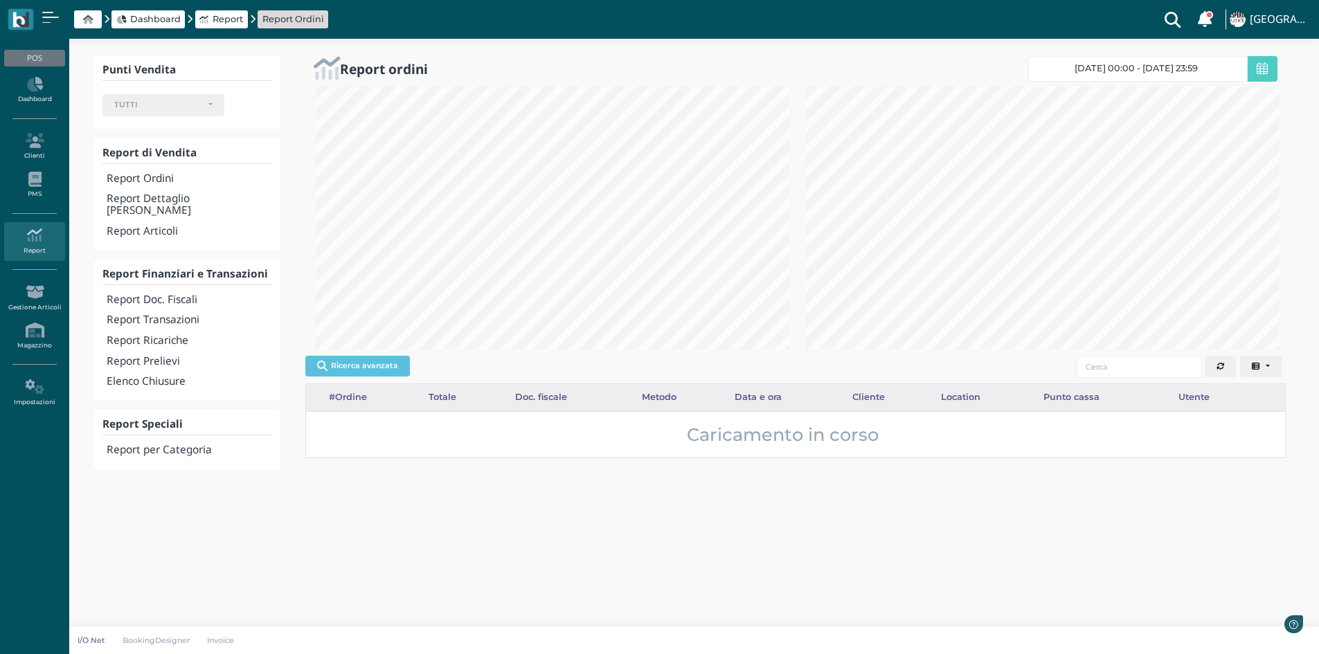
scroll to position [692014, 691787]
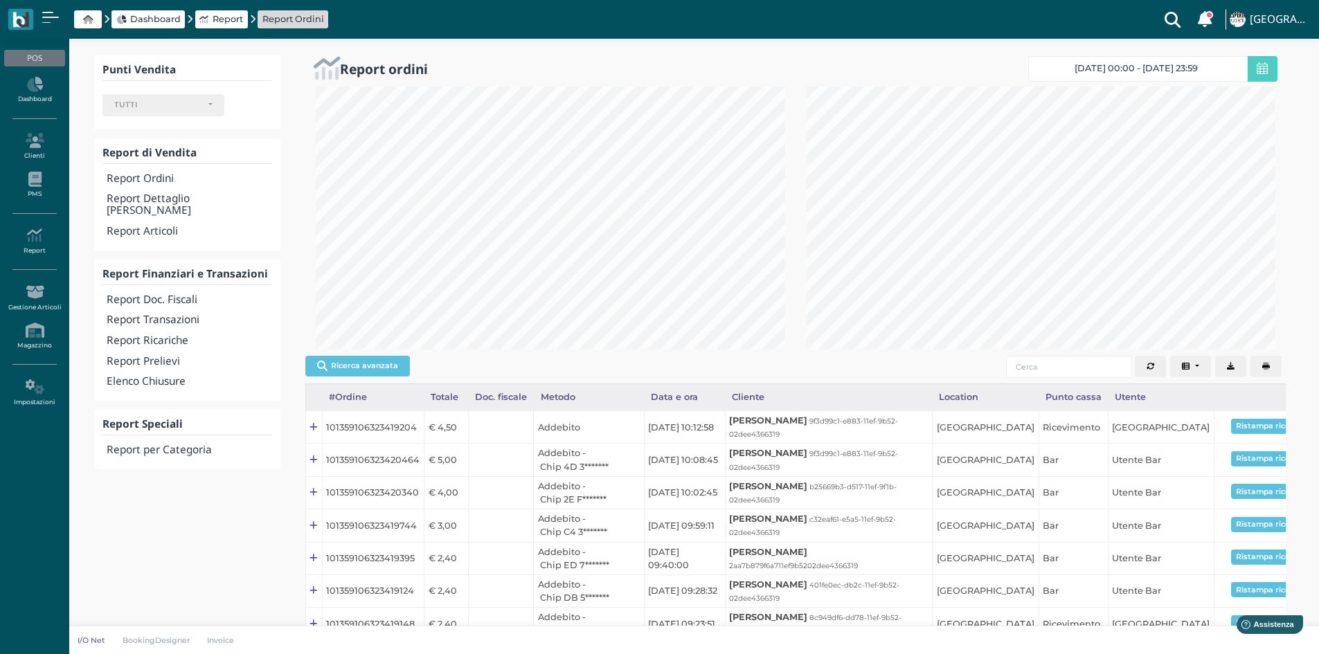
click at [154, 226] on h4 "Report Articoli" at bounding box center [189, 232] width 165 height 12
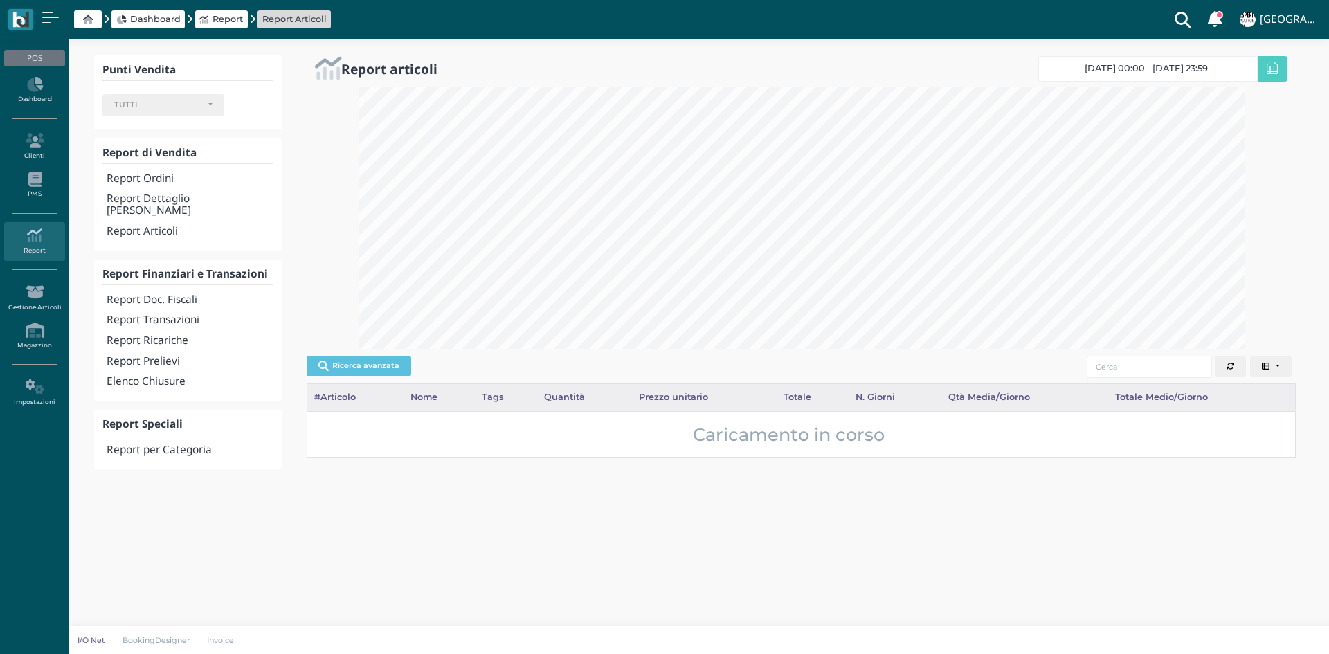
select select
